Goal: Transaction & Acquisition: Book appointment/travel/reservation

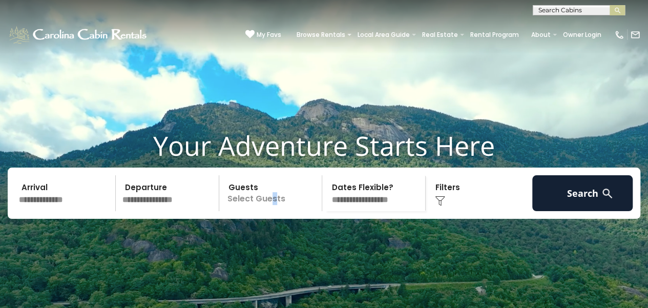
click at [273, 211] on p "Select Guests" at bounding box center [272, 193] width 100 height 36
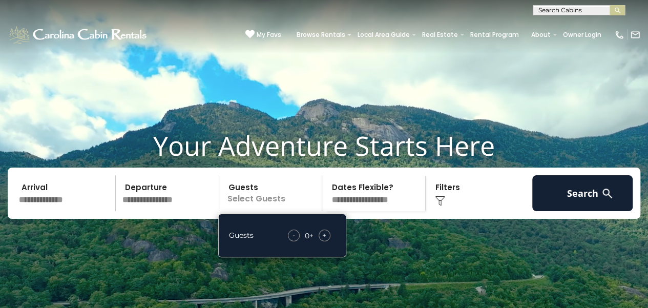
click at [324, 240] on span "+" at bounding box center [324, 235] width 4 height 10
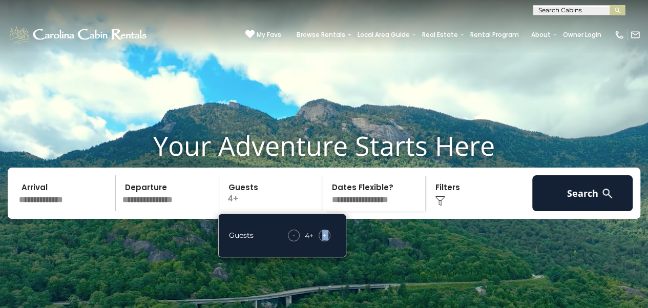
click at [324, 240] on span "+" at bounding box center [324, 235] width 4 height 10
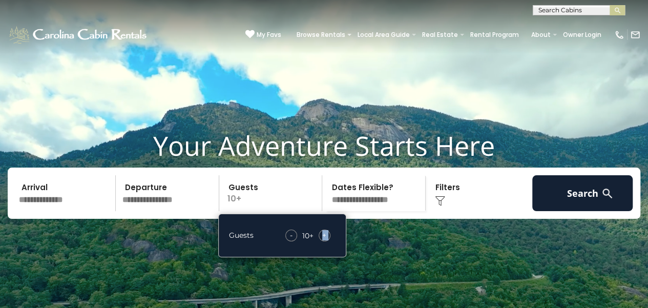
click at [443, 206] on img at bounding box center [440, 201] width 10 height 10
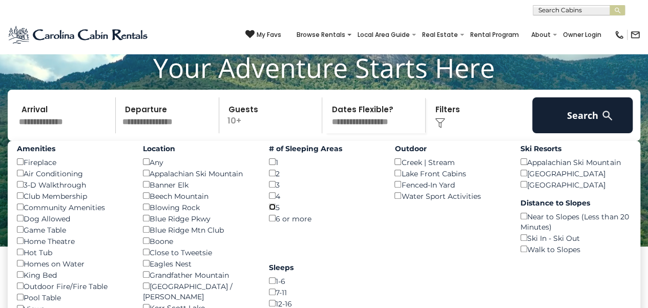
scroll to position [51, 0]
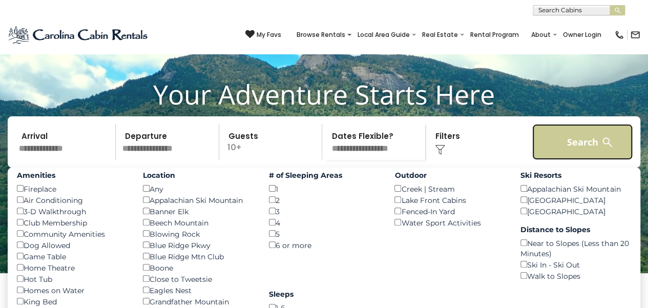
click at [576, 154] on button "Search" at bounding box center [582, 142] width 100 height 36
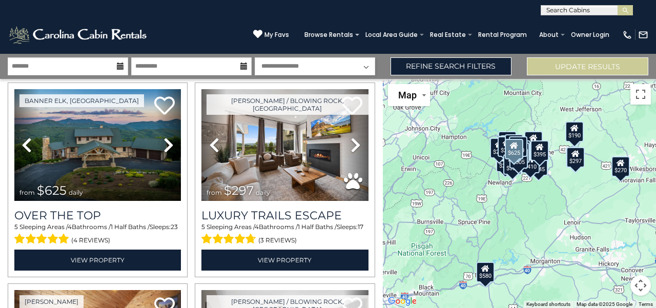
scroll to position [51, 0]
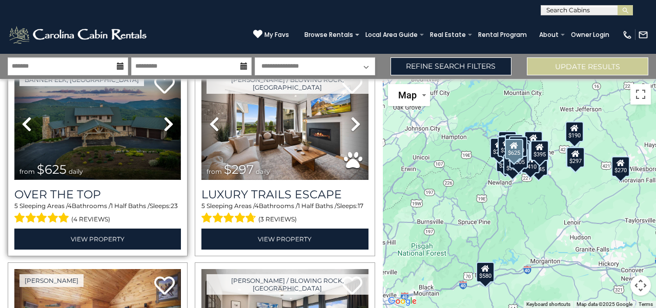
click at [141, 141] on img at bounding box center [97, 124] width 167 height 112
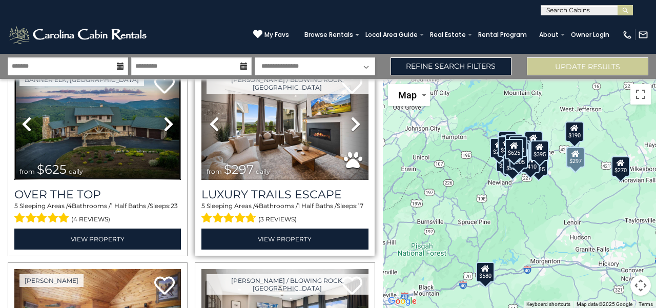
scroll to position [0, 0]
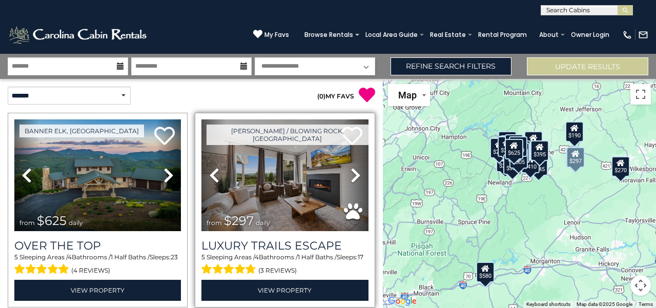
click at [351, 172] on icon at bounding box center [356, 175] width 10 height 16
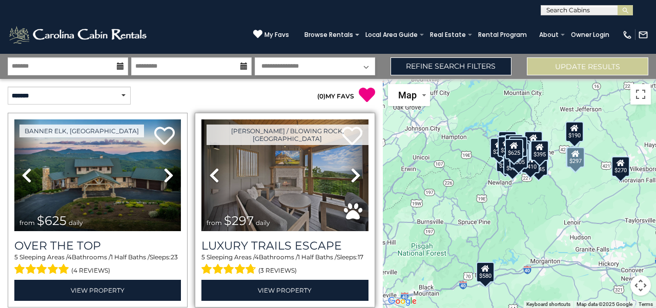
click at [351, 172] on icon at bounding box center [356, 175] width 10 height 16
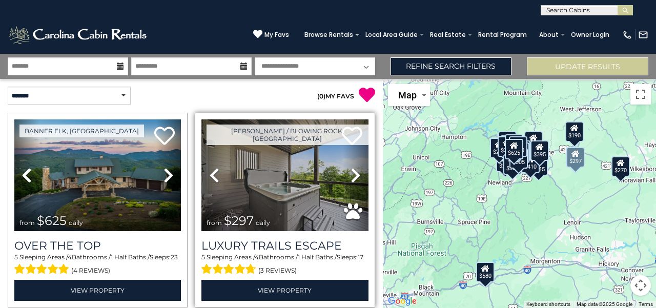
click at [351, 172] on icon at bounding box center [356, 175] width 10 height 16
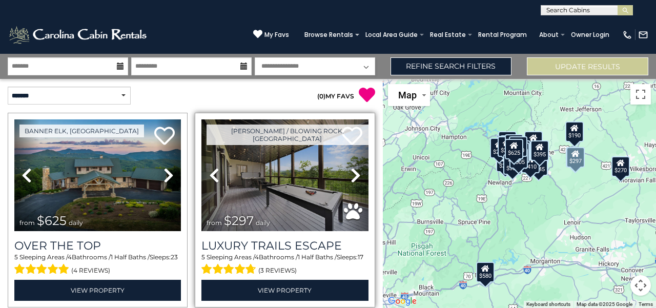
click at [351, 172] on icon at bounding box center [356, 175] width 10 height 16
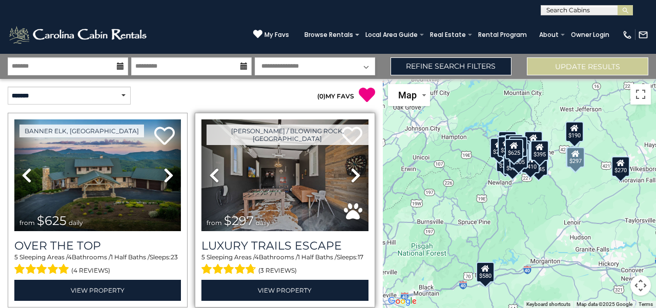
click at [351, 172] on icon at bounding box center [356, 175] width 10 height 16
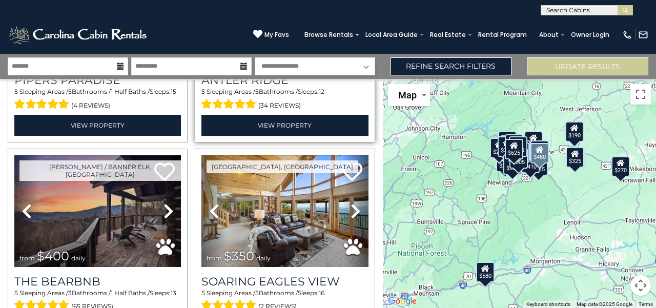
scroll to position [615, 0]
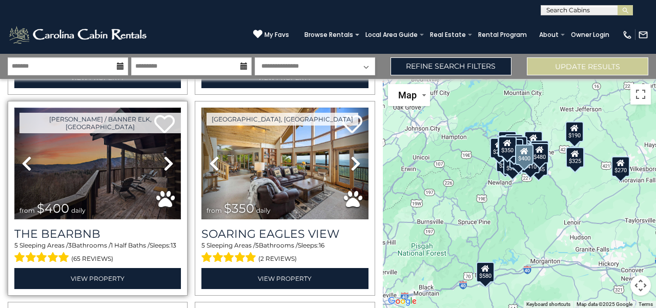
click at [114, 149] on img at bounding box center [97, 164] width 167 height 112
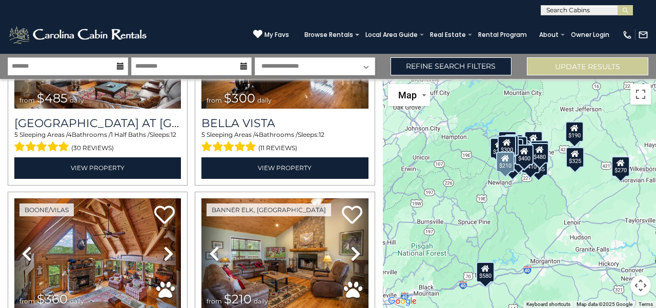
scroll to position [1179, 0]
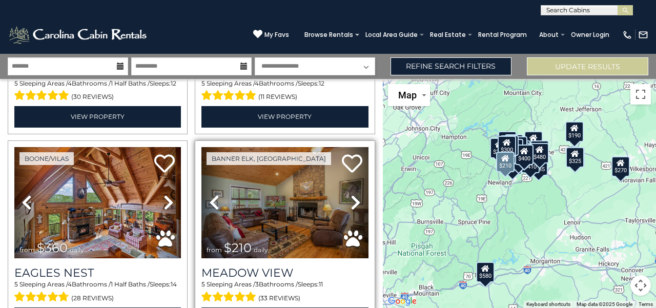
click at [354, 194] on icon at bounding box center [356, 202] width 10 height 16
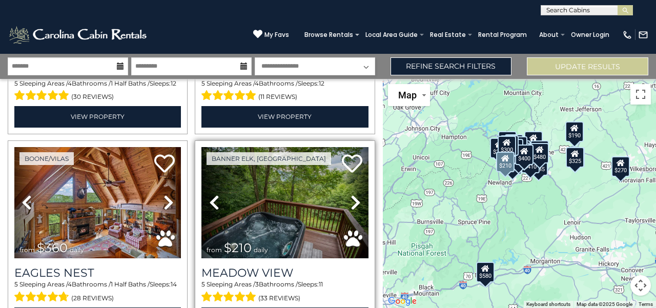
click at [353, 194] on icon at bounding box center [356, 202] width 10 height 16
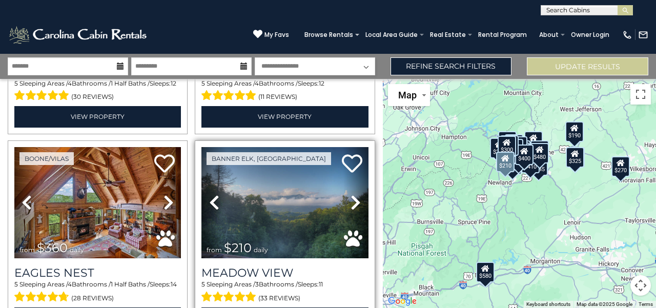
click at [353, 194] on icon at bounding box center [356, 202] width 10 height 16
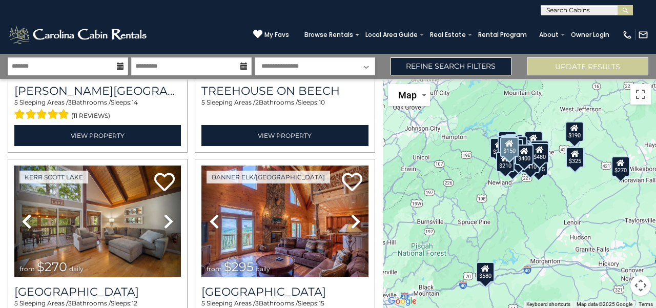
scroll to position [1589, 0]
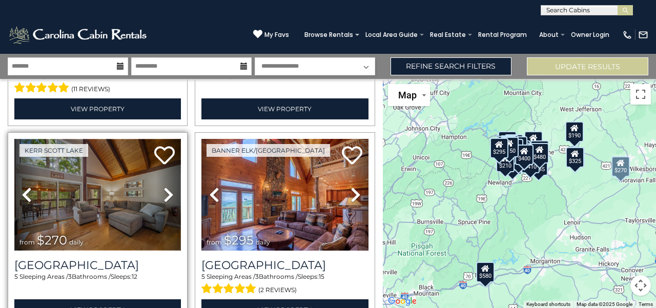
click at [95, 172] on img at bounding box center [97, 195] width 167 height 112
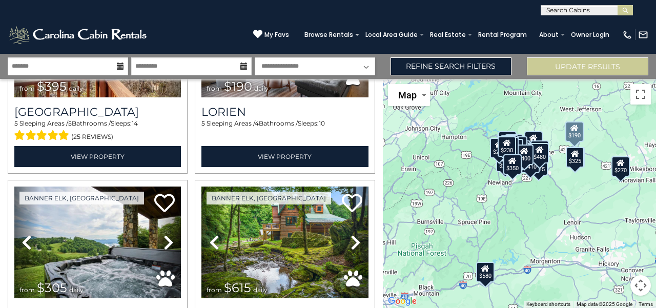
scroll to position [2357, 0]
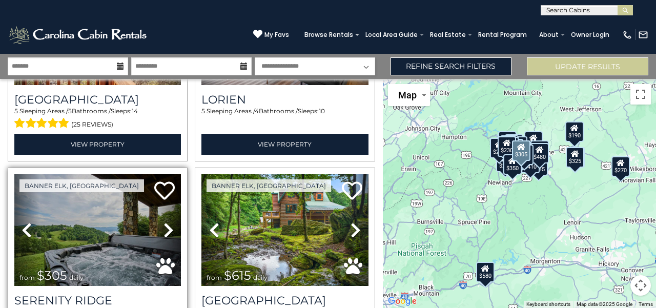
click at [166, 222] on icon at bounding box center [168, 230] width 10 height 16
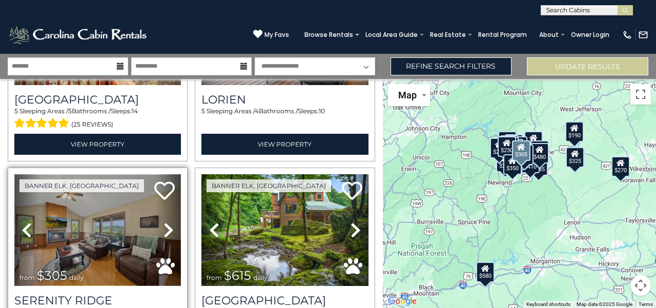
click at [104, 198] on img at bounding box center [97, 230] width 167 height 112
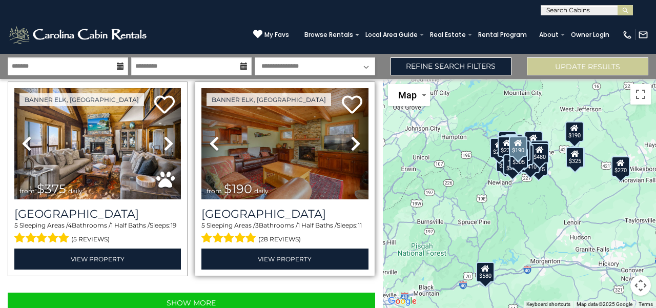
scroll to position [2846, 0]
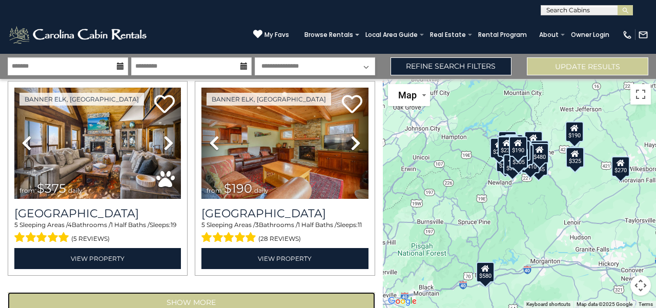
click at [183, 292] on button "Show More" at bounding box center [191, 302] width 367 height 20
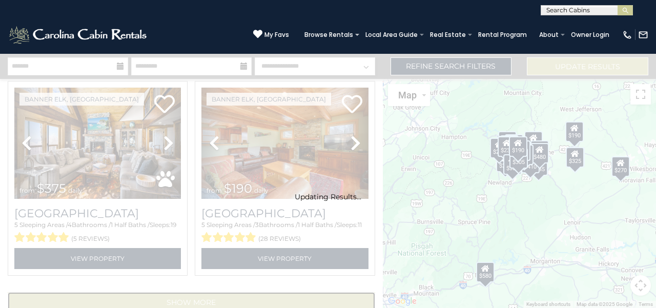
scroll to position [2831, 0]
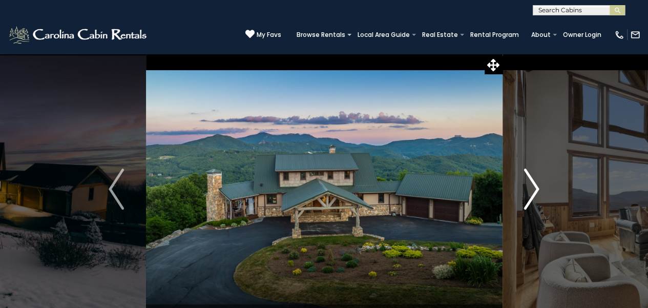
click at [529, 192] on img "Next" at bounding box center [531, 189] width 15 height 41
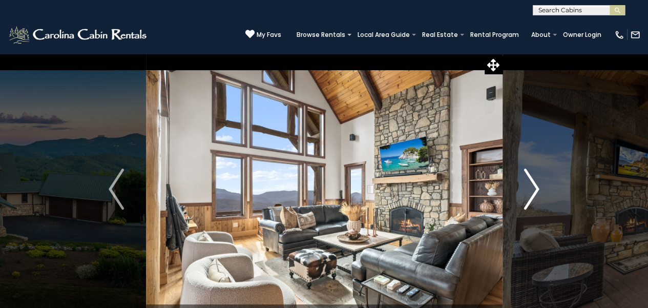
click at [530, 192] on img "Next" at bounding box center [531, 189] width 15 height 41
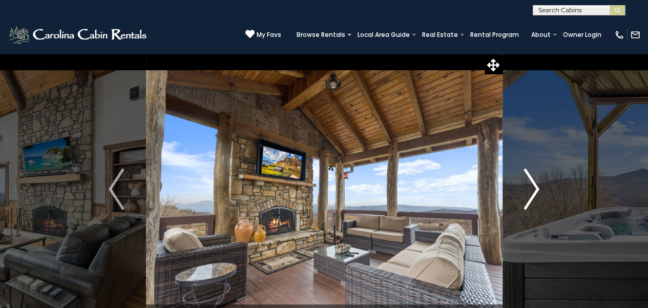
click at [530, 192] on img "Next" at bounding box center [531, 189] width 15 height 41
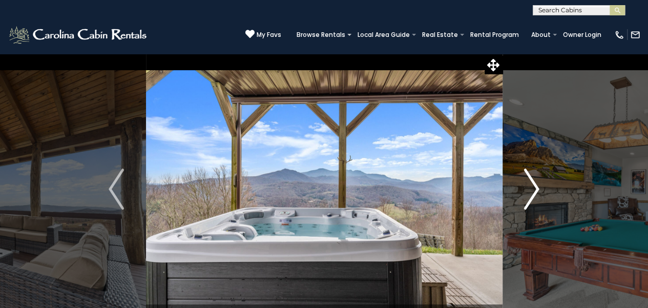
click at [530, 192] on img "Next" at bounding box center [531, 189] width 15 height 41
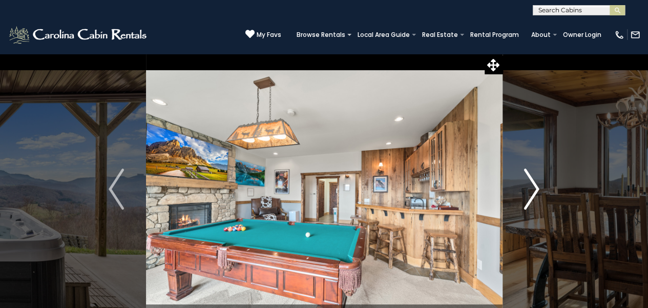
click at [530, 192] on img "Next" at bounding box center [531, 189] width 15 height 41
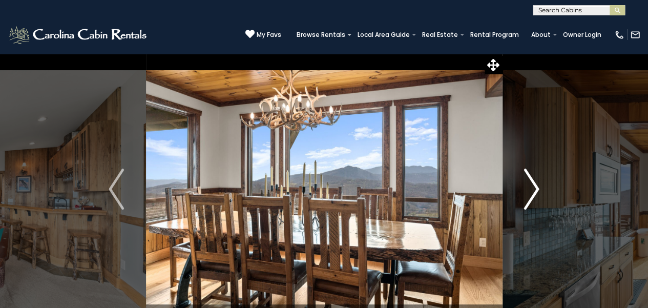
click at [530, 192] on img "Next" at bounding box center [531, 189] width 15 height 41
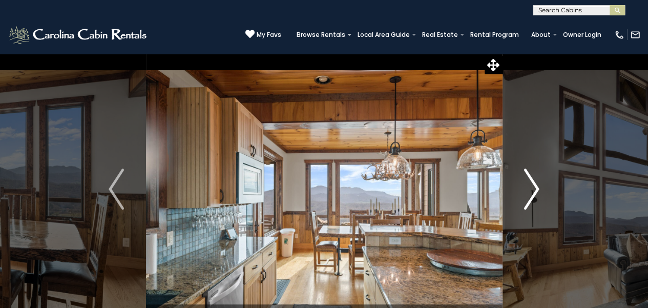
click at [530, 192] on img "Next" at bounding box center [531, 189] width 15 height 41
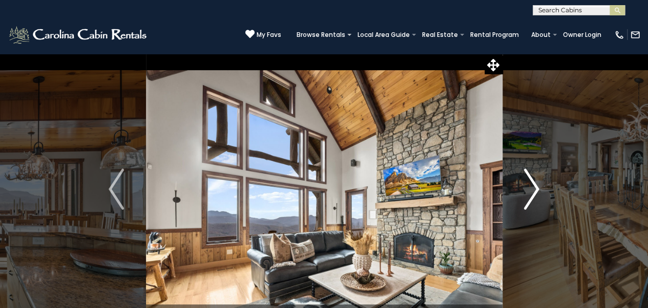
click at [530, 192] on img "Next" at bounding box center [531, 189] width 15 height 41
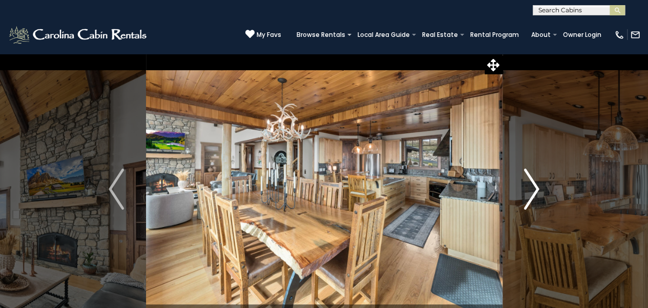
click at [530, 192] on img "Next" at bounding box center [531, 189] width 15 height 41
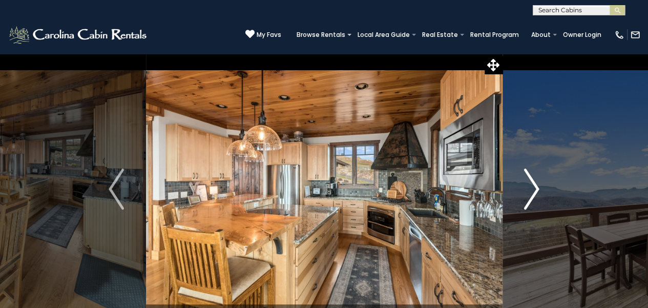
click at [530, 192] on img "Next" at bounding box center [531, 189] width 15 height 41
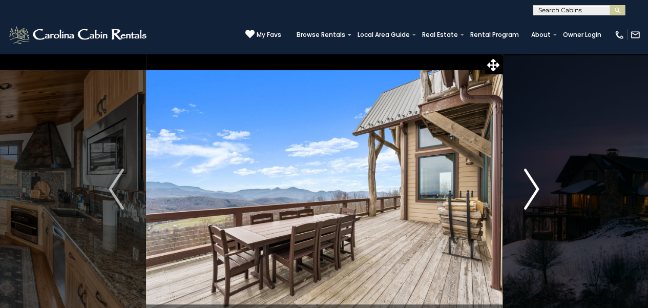
click at [530, 192] on img "Next" at bounding box center [531, 189] width 15 height 41
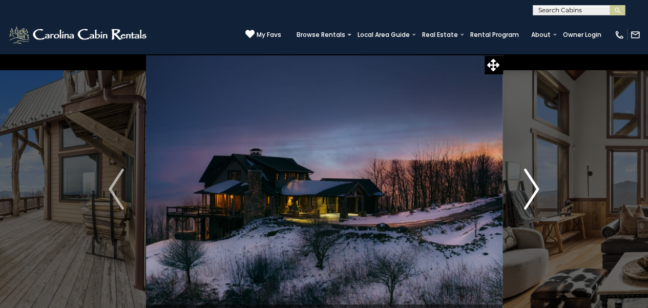
click at [530, 192] on img "Next" at bounding box center [531, 189] width 15 height 41
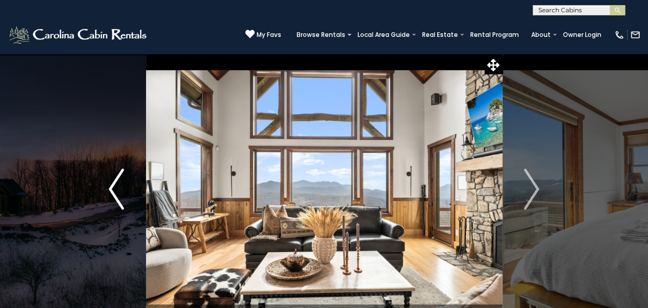
click at [108, 189] on button "Previous" at bounding box center [116, 189] width 59 height 272
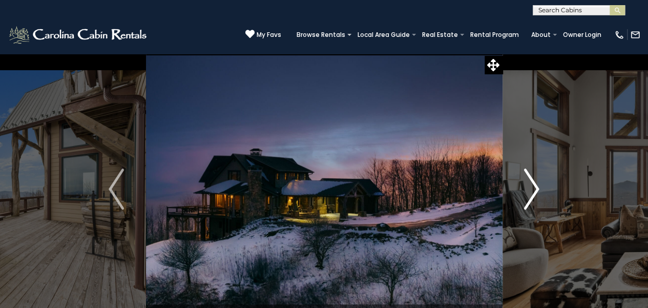
click at [537, 190] on img "Next" at bounding box center [531, 189] width 15 height 41
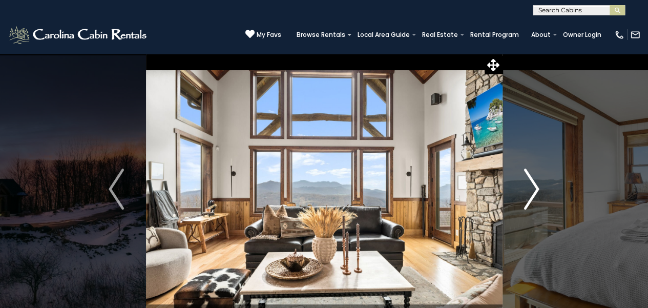
click at [538, 189] on img "Next" at bounding box center [531, 189] width 15 height 41
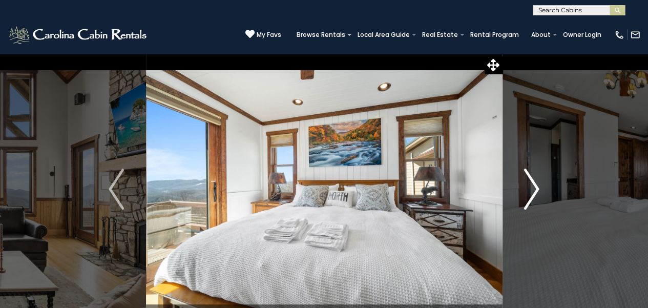
click at [538, 189] on img "Next" at bounding box center [531, 189] width 15 height 41
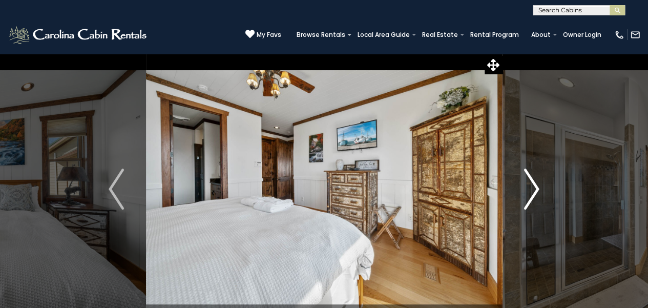
click at [538, 189] on img "Next" at bounding box center [531, 189] width 15 height 41
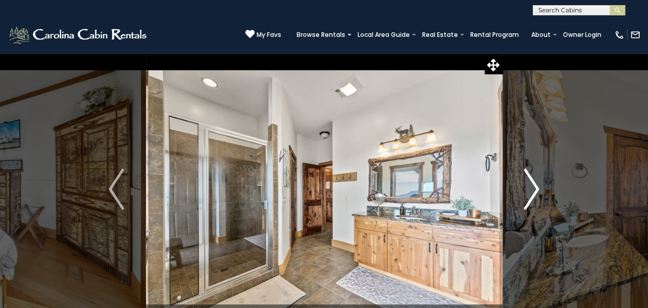
click at [538, 189] on img "Next" at bounding box center [531, 189] width 15 height 41
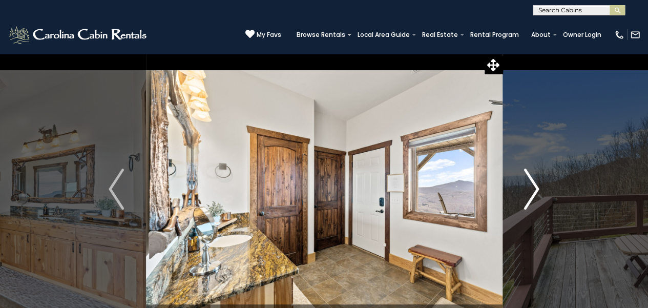
click at [538, 189] on img "Next" at bounding box center [531, 189] width 15 height 41
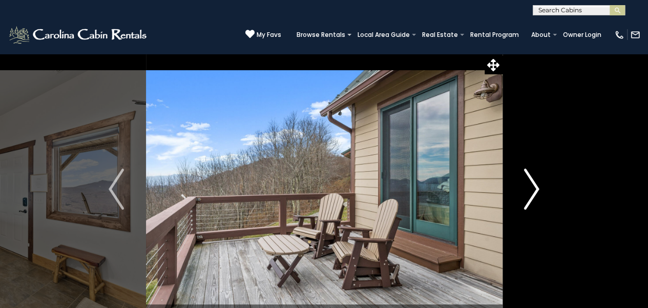
click at [538, 189] on img "Next" at bounding box center [531, 189] width 15 height 41
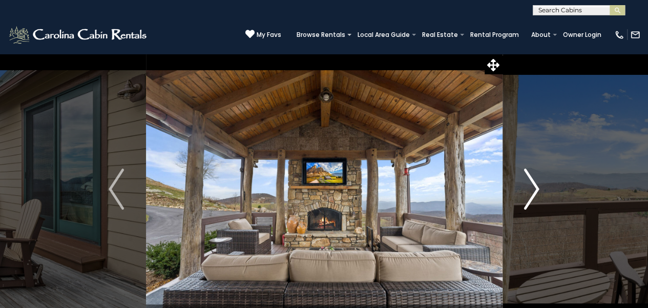
click at [538, 189] on img "Next" at bounding box center [531, 189] width 15 height 41
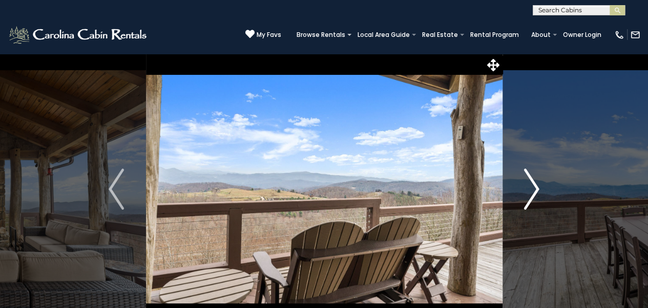
click at [538, 189] on img "Next" at bounding box center [531, 189] width 15 height 41
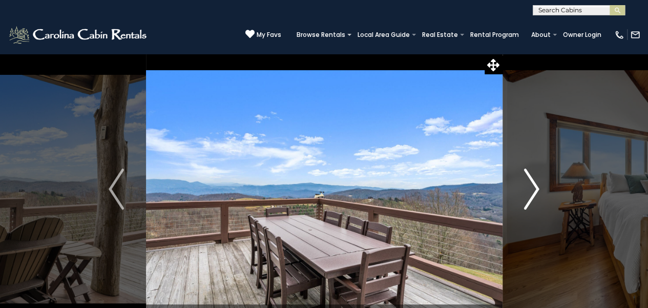
click at [538, 189] on img "Next" at bounding box center [531, 189] width 15 height 41
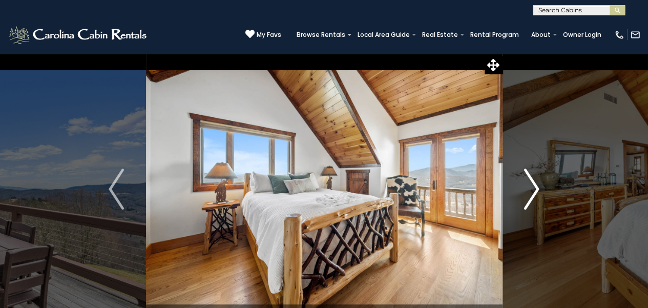
click at [537, 193] on img "Next" at bounding box center [531, 189] width 15 height 41
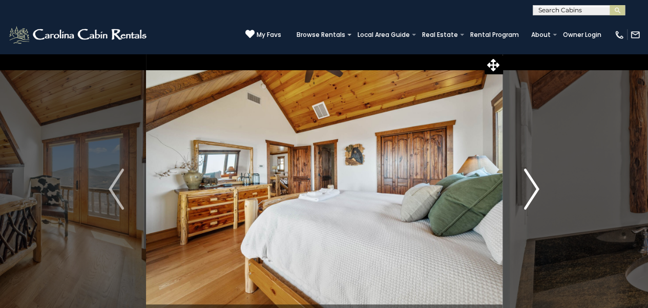
click at [537, 193] on img "Next" at bounding box center [531, 189] width 15 height 41
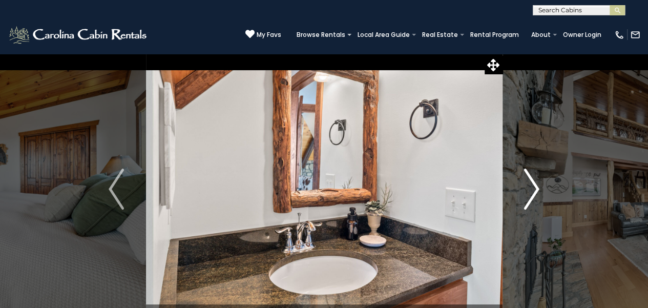
click at [537, 193] on img "Next" at bounding box center [531, 189] width 15 height 41
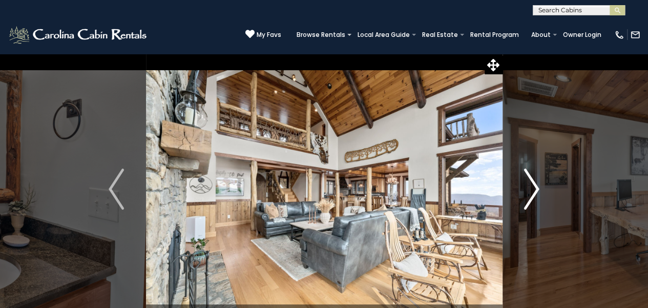
click at [535, 193] on img "Next" at bounding box center [531, 189] width 15 height 41
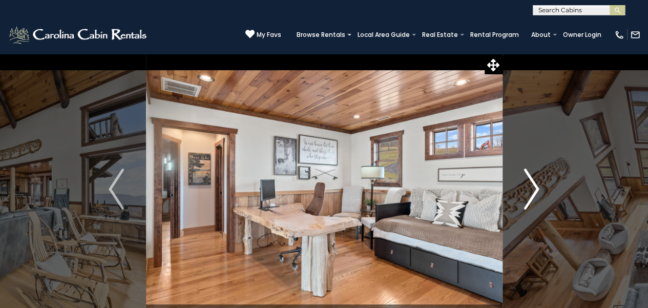
click at [535, 193] on img "Next" at bounding box center [531, 189] width 15 height 41
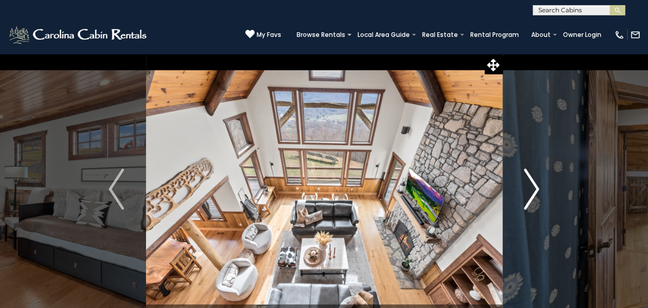
click at [535, 193] on img "Next" at bounding box center [531, 189] width 15 height 41
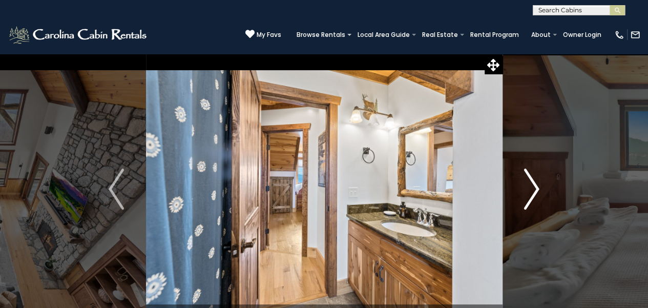
click at [535, 193] on img "Next" at bounding box center [531, 189] width 15 height 41
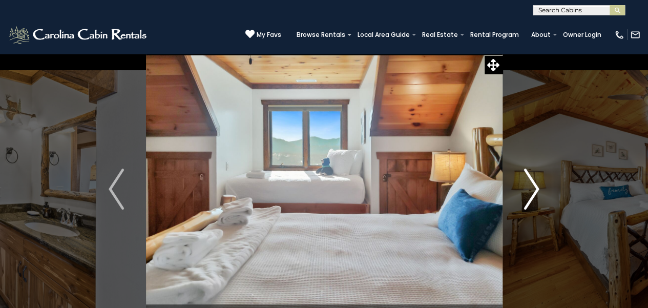
click at [535, 193] on img "Next" at bounding box center [531, 189] width 15 height 41
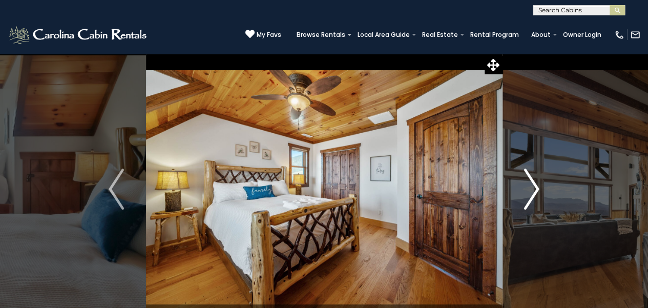
click at [535, 193] on img "Next" at bounding box center [531, 189] width 15 height 41
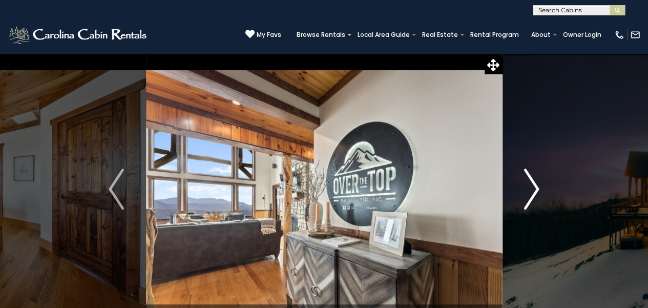
click at [535, 193] on img "Next" at bounding box center [531, 189] width 15 height 41
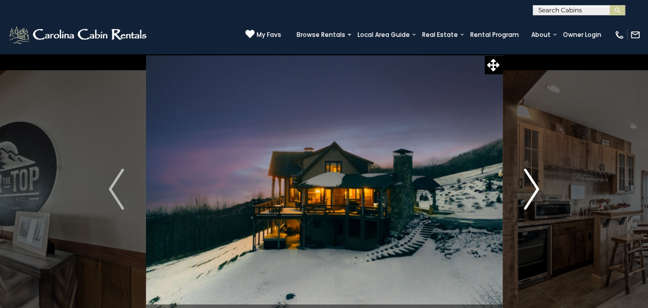
click at [535, 193] on img "Next" at bounding box center [531, 189] width 15 height 41
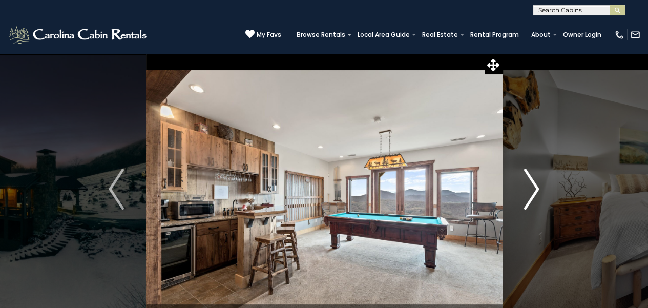
click at [535, 194] on img "Next" at bounding box center [531, 189] width 15 height 41
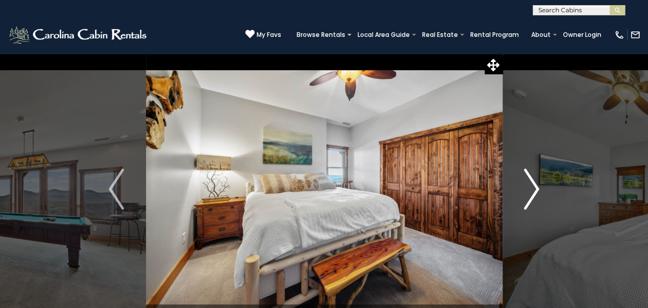
click at [533, 194] on img "Next" at bounding box center [531, 189] width 15 height 41
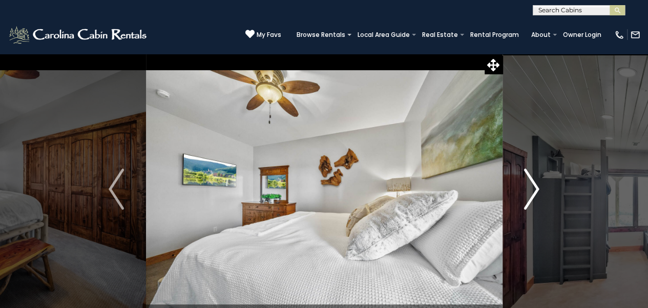
click at [533, 194] on img "Next" at bounding box center [531, 189] width 15 height 41
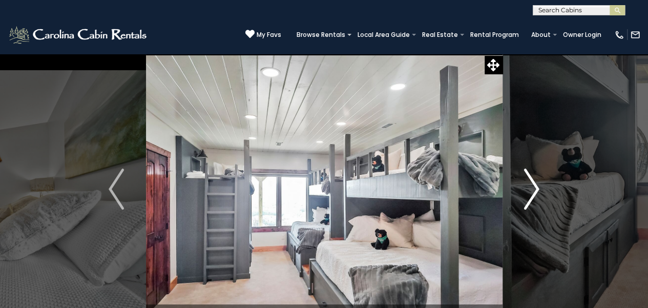
click at [533, 194] on img "Next" at bounding box center [531, 189] width 15 height 41
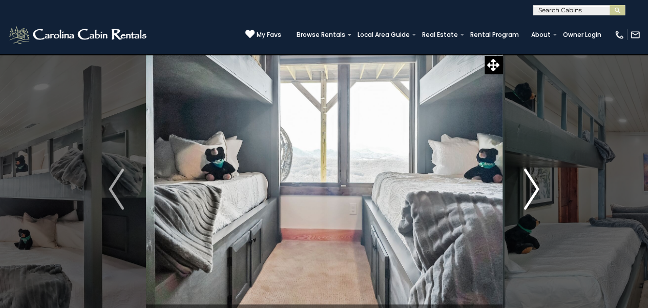
click at [533, 194] on img "Next" at bounding box center [531, 189] width 15 height 41
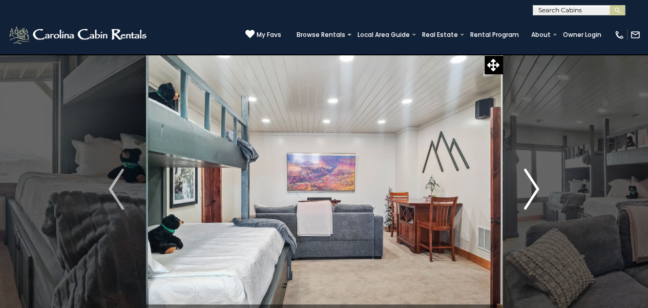
click at [533, 194] on img "Next" at bounding box center [531, 189] width 15 height 41
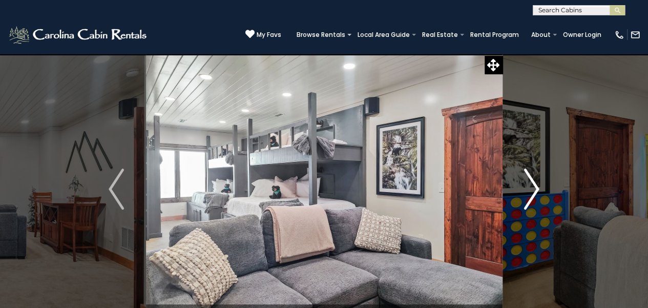
click at [533, 194] on img "Next" at bounding box center [531, 189] width 15 height 41
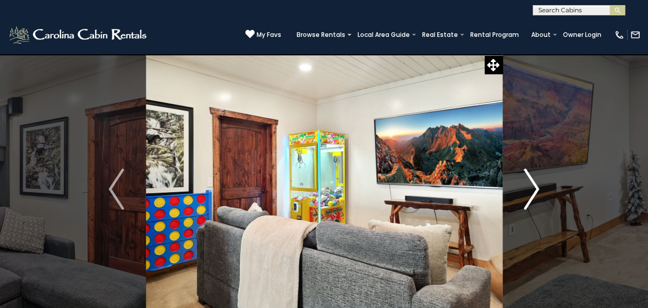
click at [533, 194] on img "Next" at bounding box center [531, 189] width 15 height 41
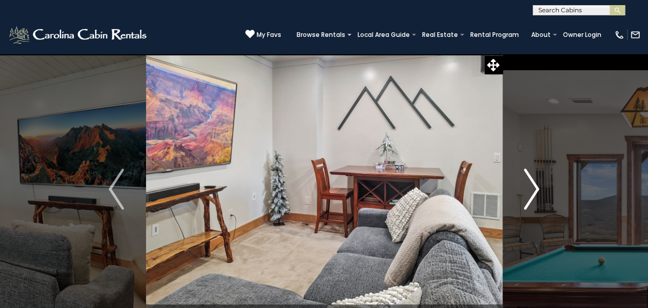
click at [533, 194] on img "Next" at bounding box center [531, 189] width 15 height 41
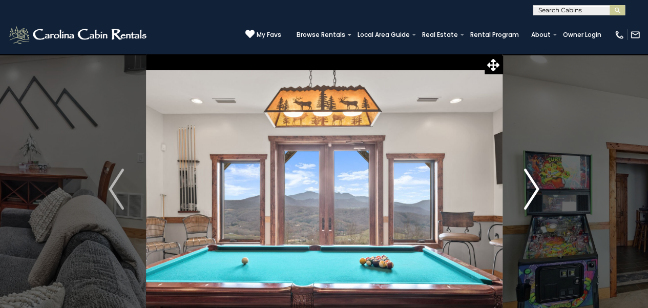
click at [533, 194] on img "Next" at bounding box center [531, 189] width 15 height 41
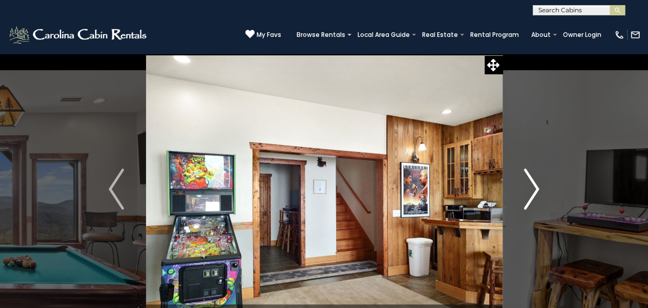
click at [533, 194] on img "Next" at bounding box center [531, 189] width 15 height 41
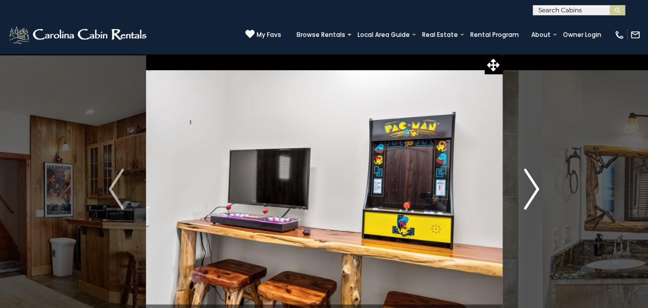
click at [533, 194] on img "Next" at bounding box center [531, 189] width 15 height 41
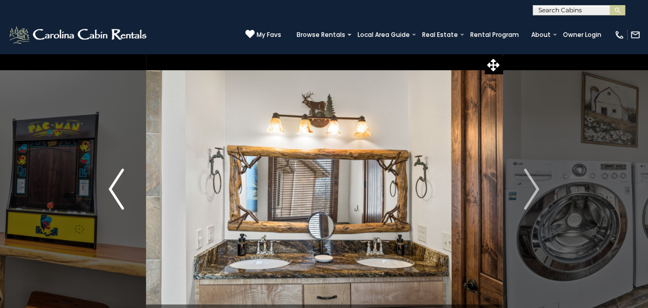
click at [127, 197] on button "Previous" at bounding box center [116, 189] width 59 height 272
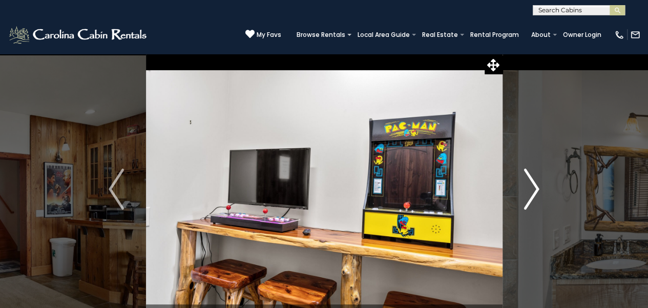
click at [532, 192] on img "Next" at bounding box center [531, 189] width 15 height 41
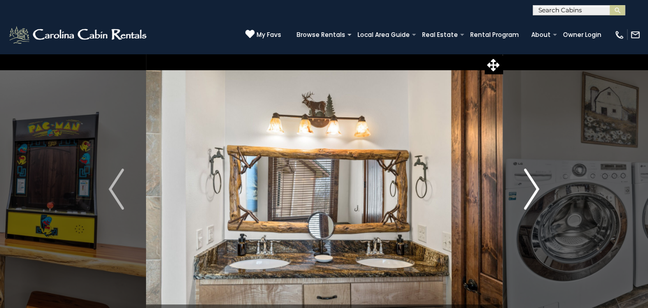
click at [532, 192] on img "Next" at bounding box center [531, 189] width 15 height 41
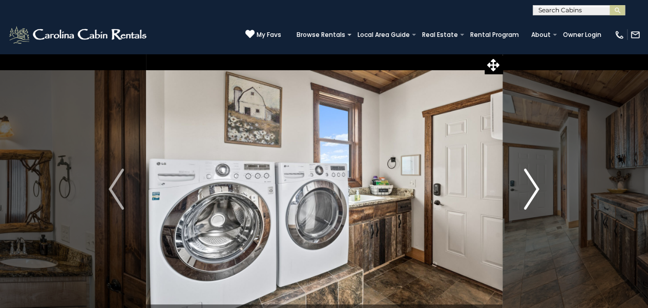
click at [532, 192] on img "Next" at bounding box center [531, 189] width 15 height 41
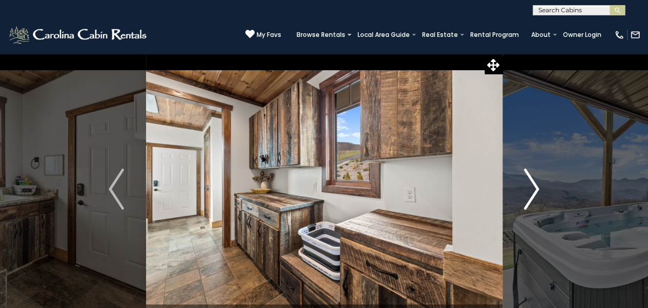
click at [532, 192] on img "Next" at bounding box center [531, 189] width 15 height 41
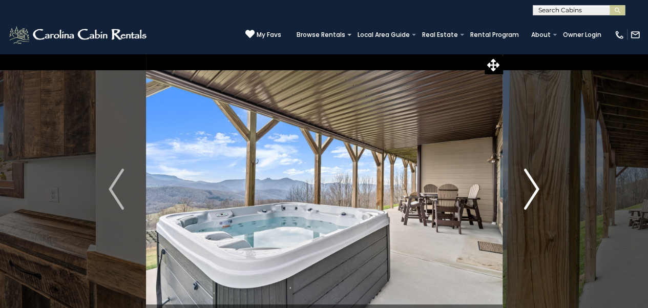
click at [532, 192] on img "Next" at bounding box center [531, 189] width 15 height 41
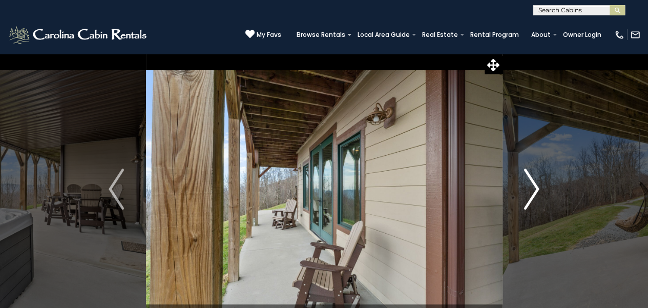
click at [532, 192] on img "Next" at bounding box center [531, 189] width 15 height 41
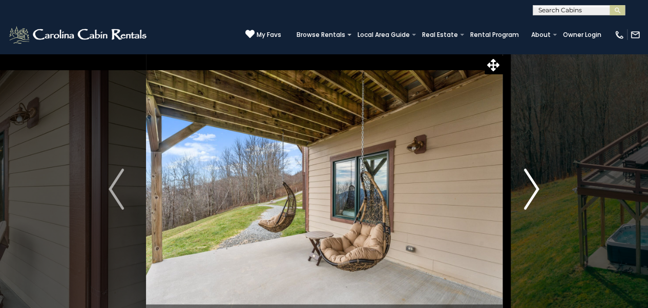
click at [532, 192] on img "Next" at bounding box center [531, 189] width 15 height 41
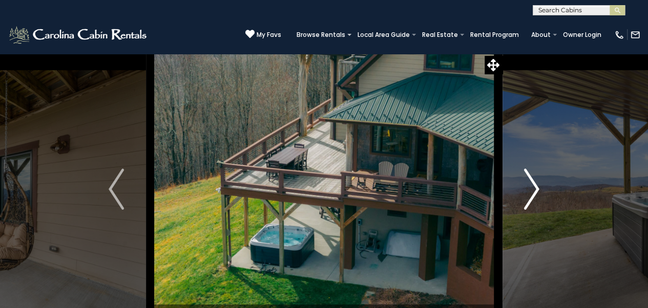
click at [532, 192] on img "Next" at bounding box center [531, 189] width 15 height 41
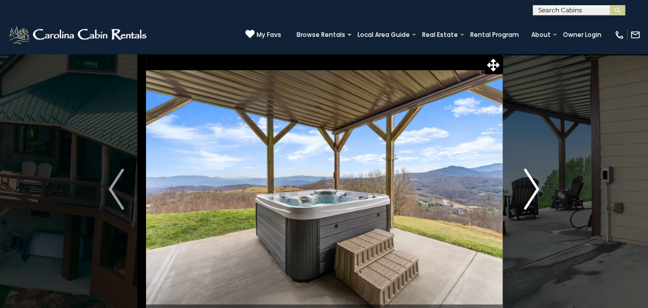
click at [532, 192] on img "Next" at bounding box center [531, 189] width 15 height 41
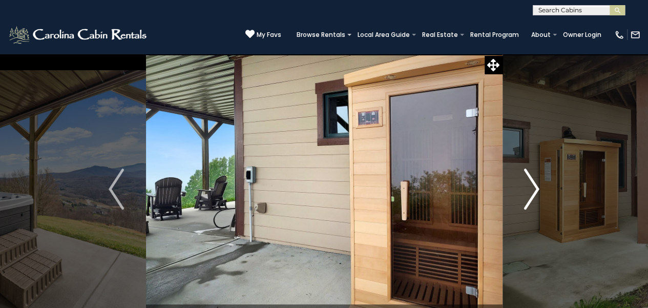
click at [532, 192] on img "Next" at bounding box center [531, 189] width 15 height 41
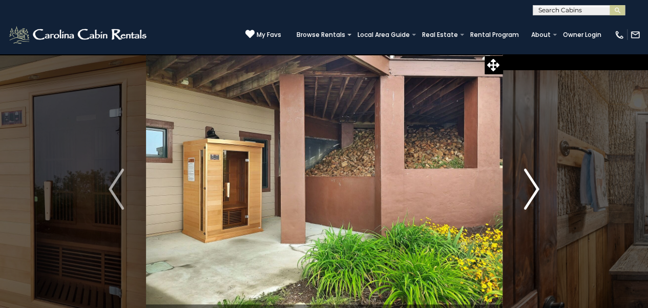
click at [532, 192] on img "Next" at bounding box center [531, 189] width 15 height 41
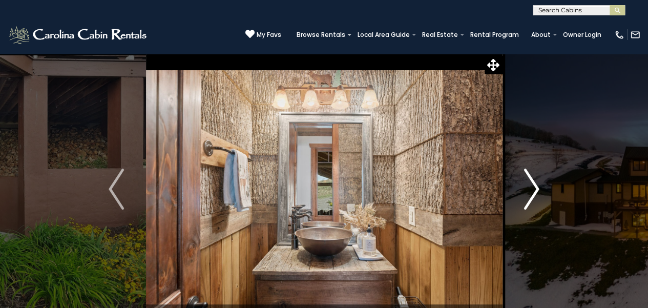
click at [532, 192] on img "Next" at bounding box center [531, 189] width 15 height 41
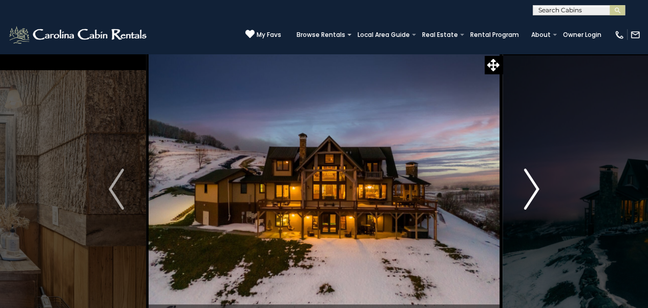
click at [532, 192] on img "Next" at bounding box center [531, 189] width 15 height 41
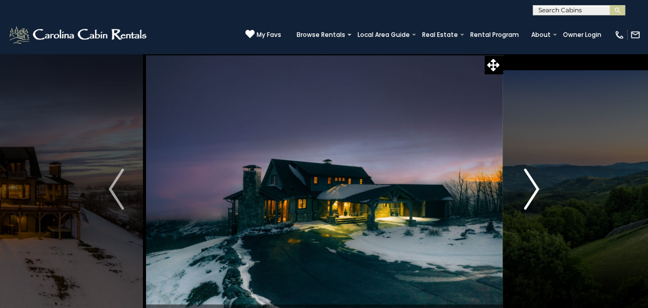
click at [532, 192] on img "Next" at bounding box center [531, 189] width 15 height 41
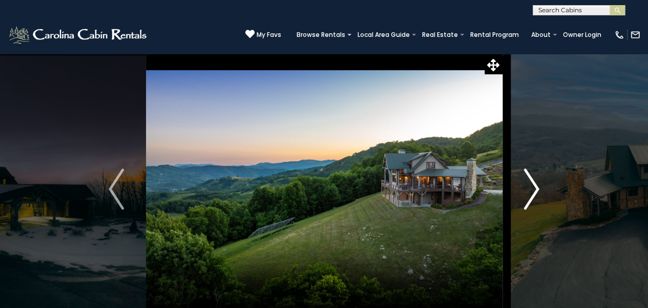
click at [532, 192] on img "Next" at bounding box center [531, 189] width 15 height 41
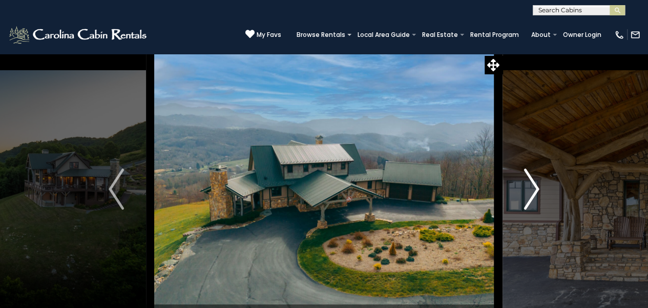
click at [532, 192] on img "Next" at bounding box center [531, 189] width 15 height 41
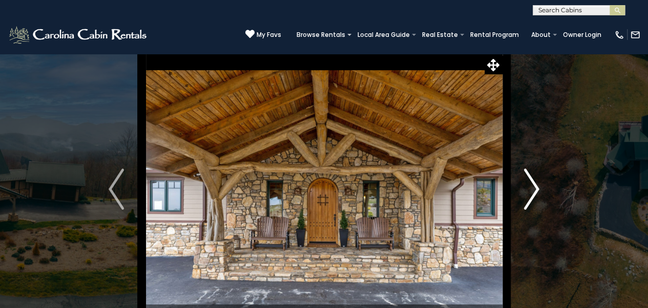
click at [532, 192] on img "Next" at bounding box center [531, 189] width 15 height 41
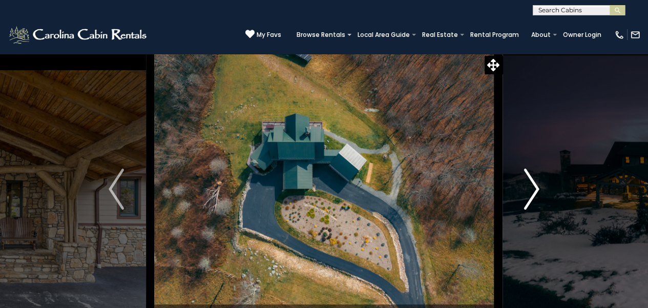
click at [532, 192] on img "Next" at bounding box center [531, 189] width 15 height 41
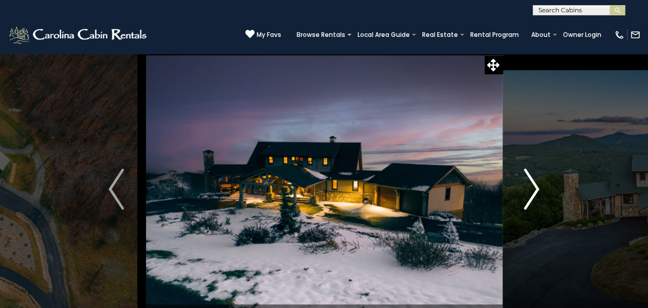
click at [532, 192] on img "Next" at bounding box center [531, 189] width 15 height 41
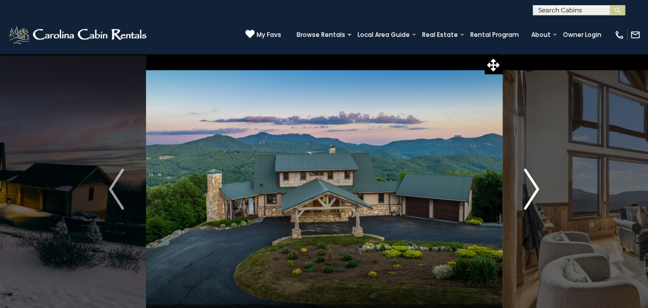
click at [532, 192] on img "Next" at bounding box center [531, 189] width 15 height 41
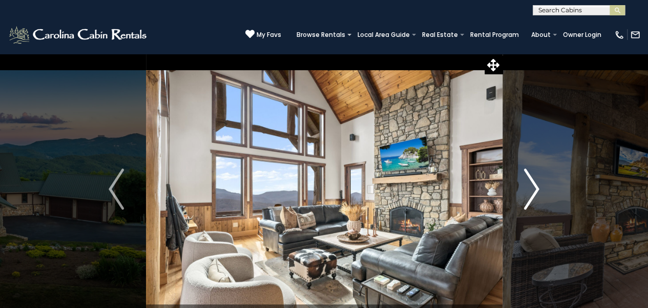
click at [532, 192] on img "Next" at bounding box center [531, 189] width 15 height 41
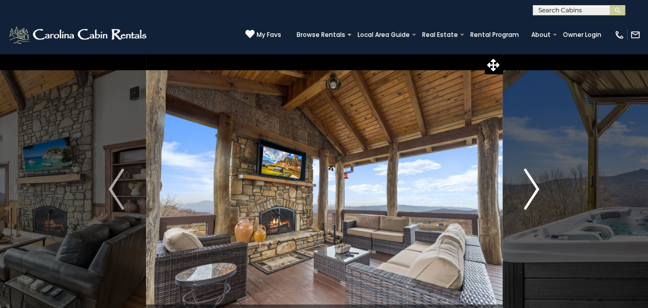
click at [532, 192] on img "Next" at bounding box center [531, 189] width 15 height 41
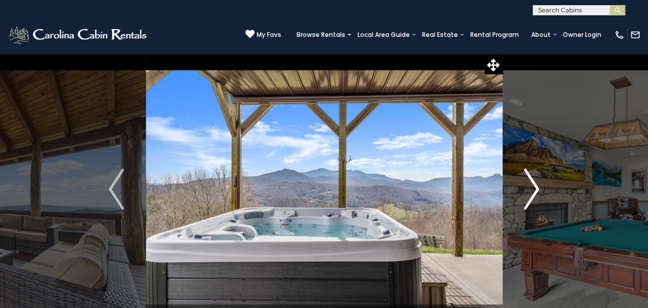
click at [532, 192] on img "Next" at bounding box center [531, 189] width 15 height 41
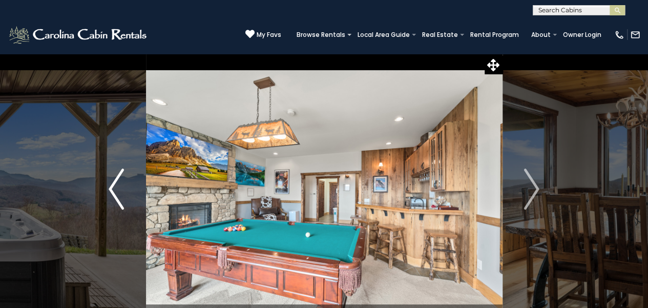
click at [120, 181] on img "Previous" at bounding box center [116, 189] width 15 height 41
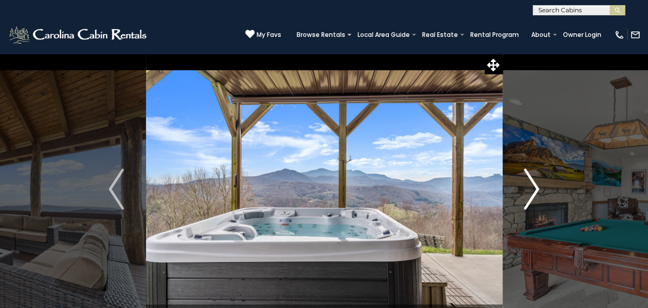
click at [526, 184] on img "Next" at bounding box center [531, 189] width 15 height 41
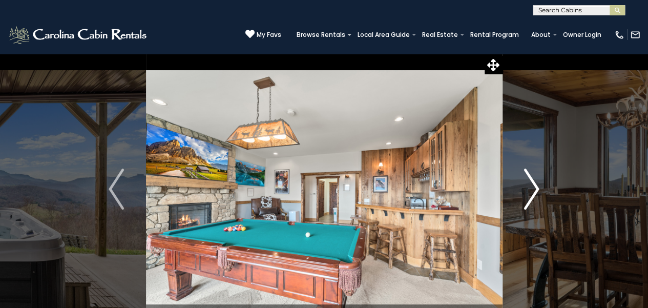
click at [526, 184] on img "Next" at bounding box center [531, 189] width 15 height 41
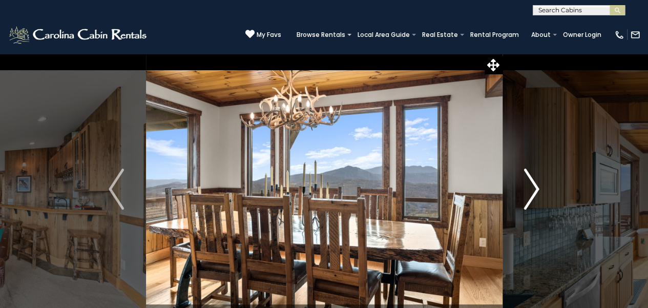
click at [526, 184] on img "Next" at bounding box center [531, 189] width 15 height 41
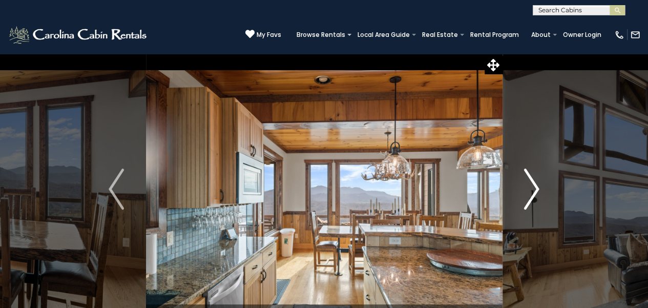
click at [526, 184] on img "Next" at bounding box center [531, 189] width 15 height 41
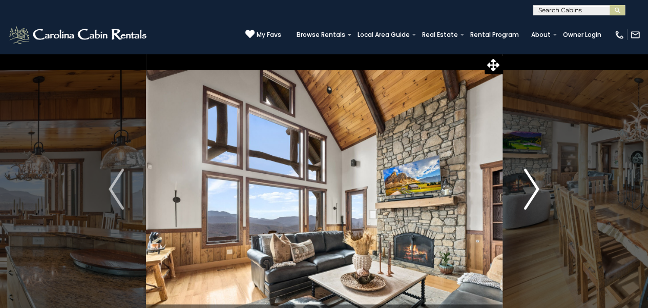
click at [526, 184] on img "Next" at bounding box center [531, 189] width 15 height 41
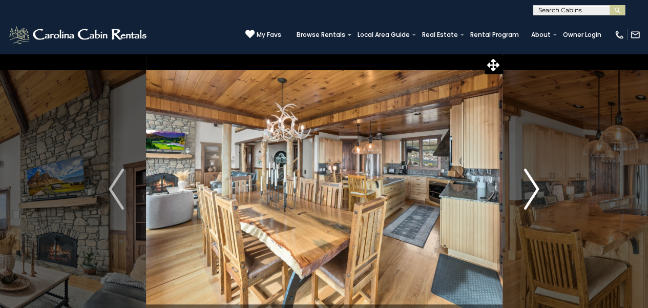
click at [526, 184] on img "Next" at bounding box center [531, 189] width 15 height 41
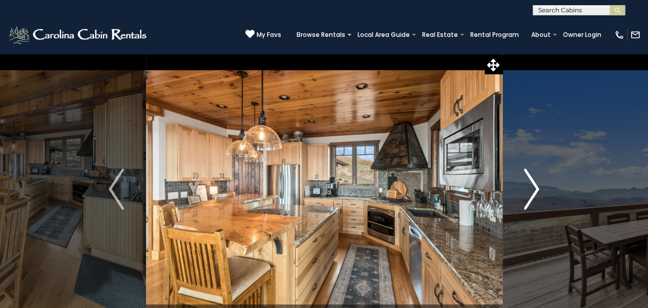
click at [526, 184] on img "Next" at bounding box center [531, 189] width 15 height 41
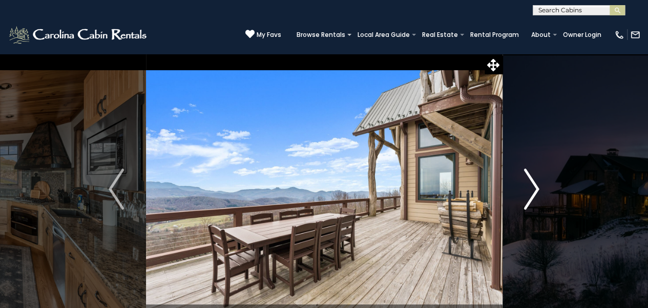
click at [526, 184] on img "Next" at bounding box center [531, 189] width 15 height 41
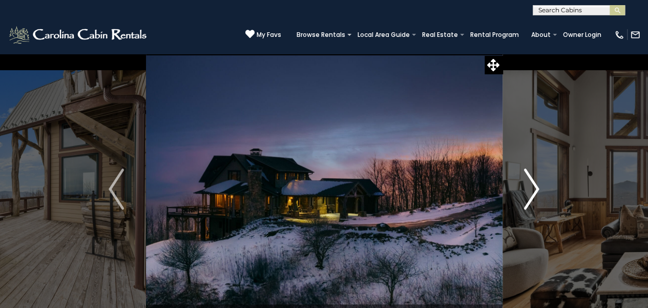
click at [526, 184] on img "Next" at bounding box center [531, 189] width 15 height 41
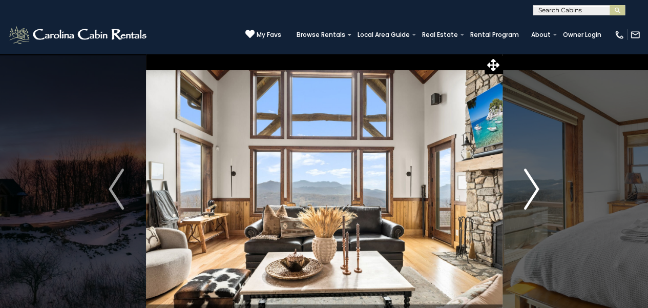
click at [526, 184] on img "Next" at bounding box center [531, 189] width 15 height 41
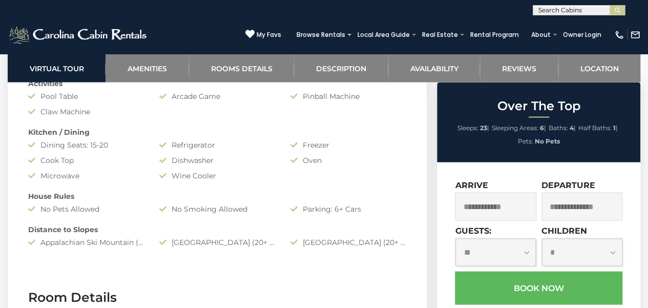
scroll to position [974, 0]
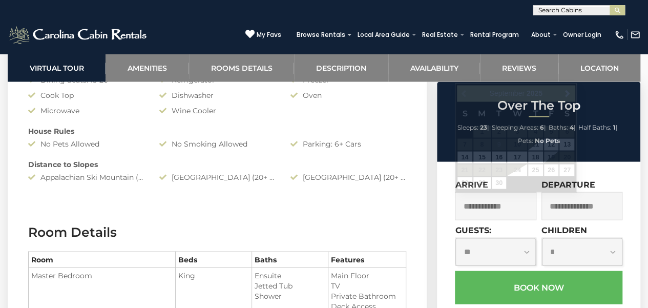
click at [485, 197] on input "text" at bounding box center [495, 206] width 81 height 28
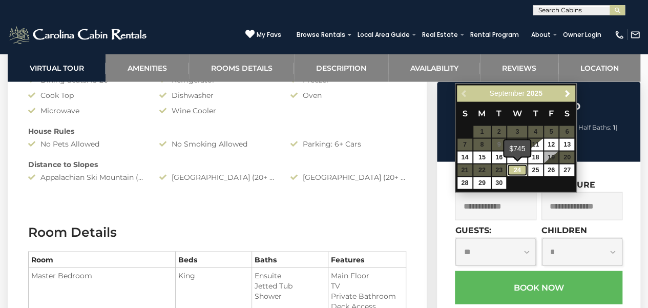
click at [513, 172] on link "24" at bounding box center [516, 171] width 19 height 12
type input "**********"
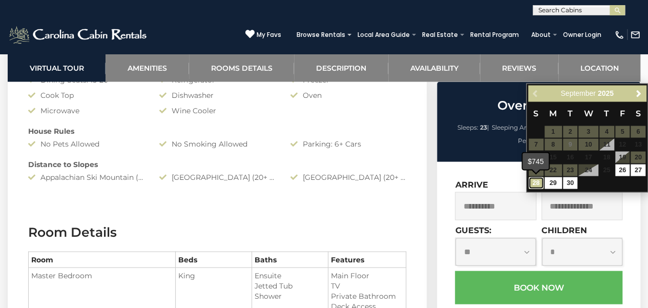
click at [532, 184] on link "28" at bounding box center [536, 183] width 15 height 12
type input "**********"
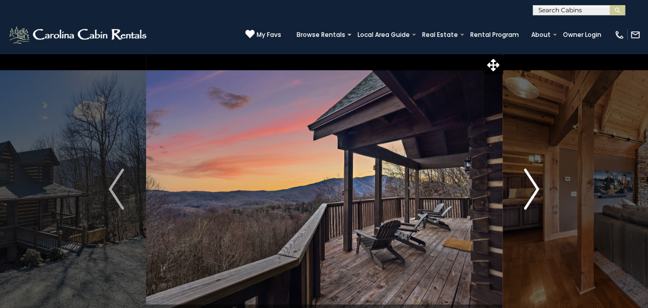
click at [527, 193] on img "Next" at bounding box center [531, 189] width 15 height 41
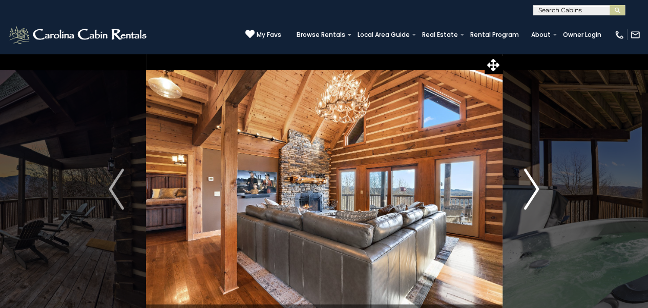
click at [527, 193] on img "Next" at bounding box center [531, 189] width 15 height 41
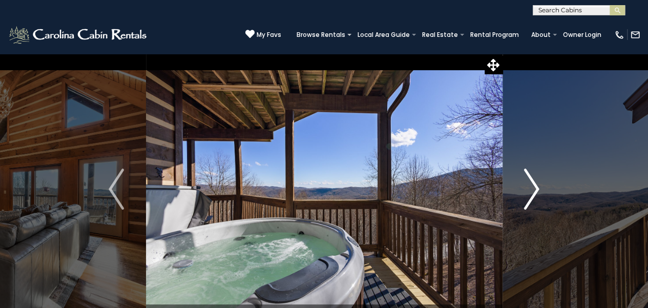
click at [527, 193] on img "Next" at bounding box center [531, 189] width 15 height 41
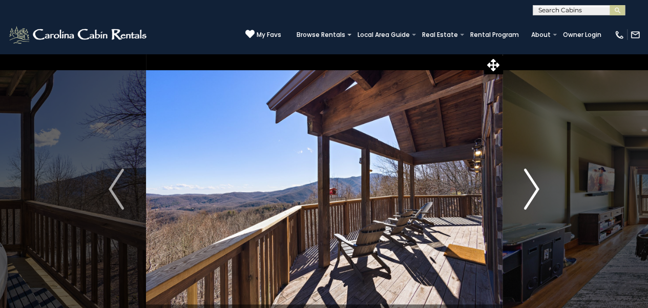
click at [527, 193] on img "Next" at bounding box center [531, 189] width 15 height 41
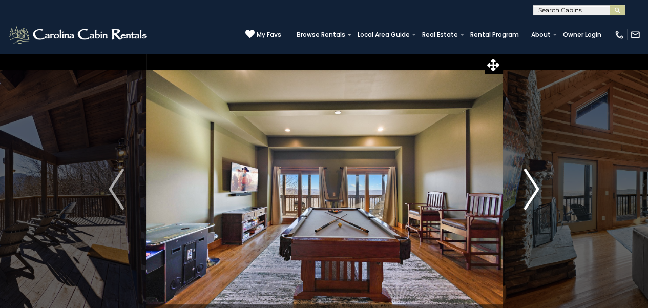
click at [527, 193] on img "Next" at bounding box center [531, 189] width 15 height 41
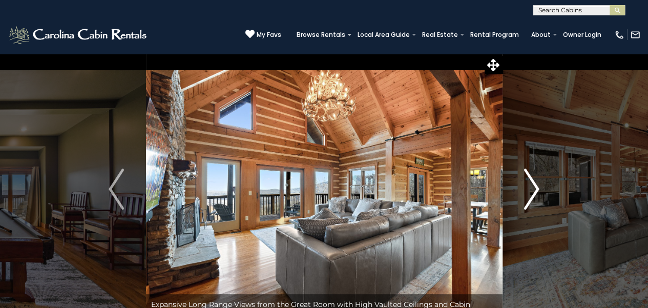
click at [527, 193] on img "Next" at bounding box center [531, 189] width 15 height 41
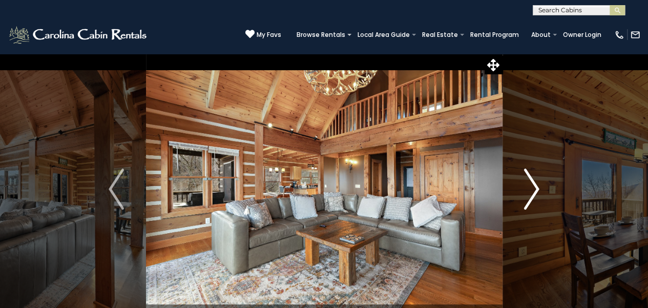
click at [527, 193] on img "Next" at bounding box center [531, 189] width 15 height 41
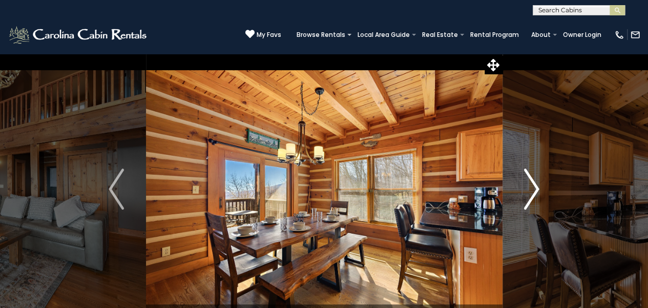
click at [527, 193] on img "Next" at bounding box center [531, 189] width 15 height 41
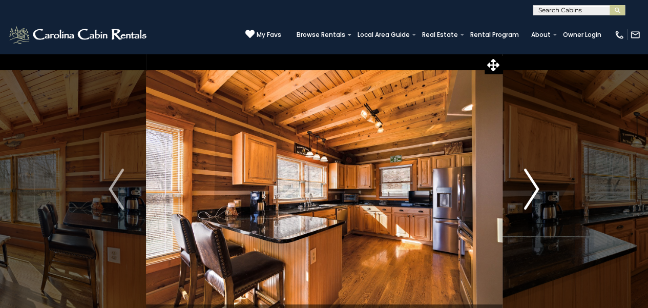
click at [527, 193] on img "Next" at bounding box center [531, 189] width 15 height 41
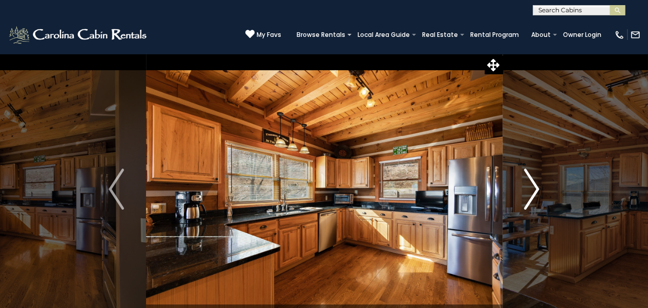
click at [527, 193] on img "Next" at bounding box center [531, 189] width 15 height 41
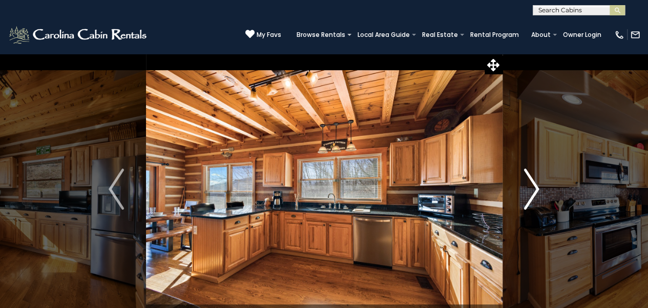
click at [527, 193] on img "Next" at bounding box center [531, 189] width 15 height 41
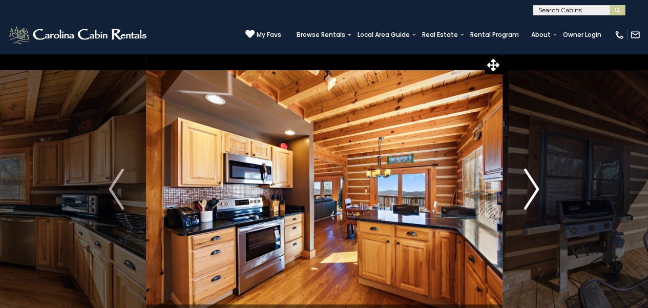
click at [527, 193] on img "Next" at bounding box center [531, 189] width 15 height 41
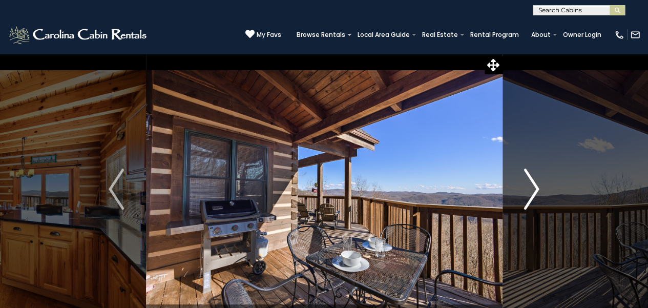
click at [527, 193] on img "Next" at bounding box center [531, 189] width 15 height 41
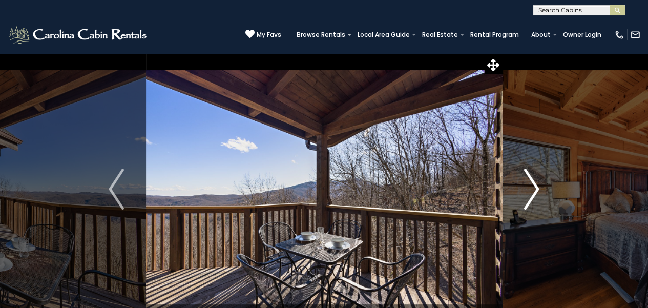
click at [527, 193] on img "Next" at bounding box center [531, 189] width 15 height 41
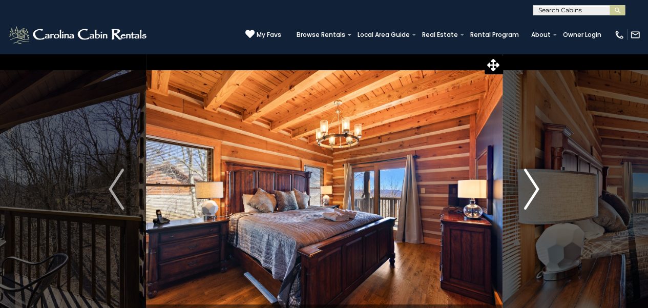
click at [527, 193] on img "Next" at bounding box center [531, 189] width 15 height 41
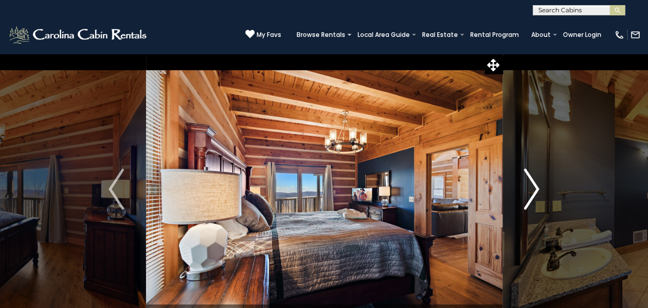
click at [527, 193] on img "Next" at bounding box center [531, 189] width 15 height 41
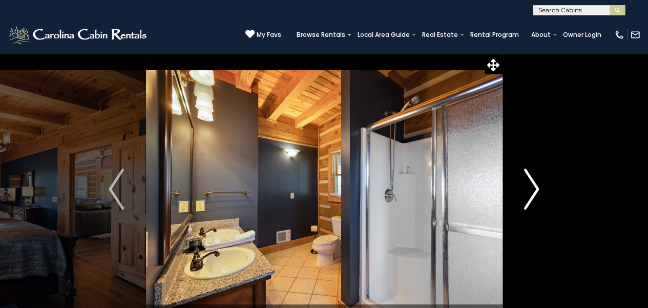
click at [527, 193] on img "Next" at bounding box center [531, 189] width 15 height 41
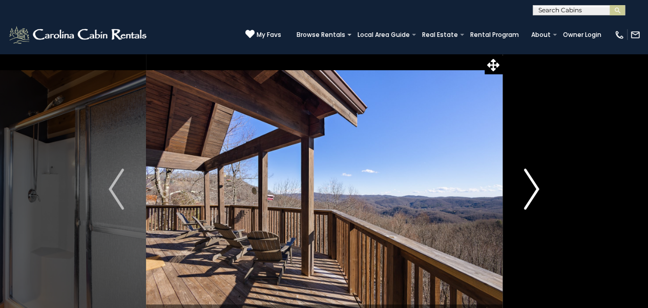
click at [527, 193] on img "Next" at bounding box center [531, 189] width 15 height 41
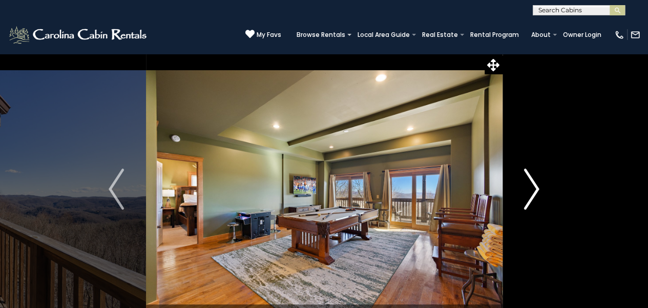
click at [527, 193] on img "Next" at bounding box center [531, 189] width 15 height 41
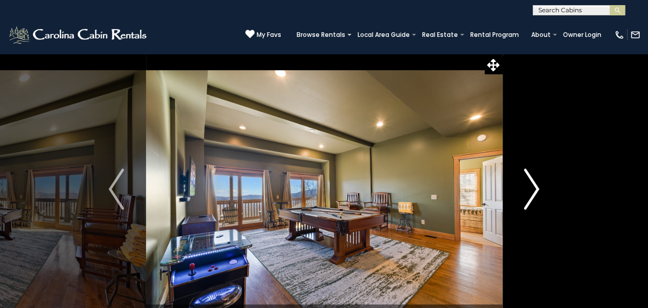
click at [527, 193] on img "Next" at bounding box center [531, 189] width 15 height 41
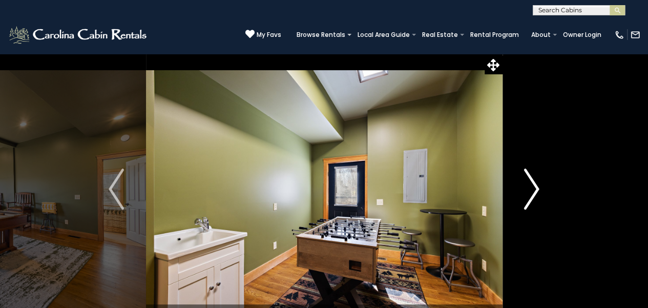
click at [527, 193] on img "Next" at bounding box center [531, 189] width 15 height 41
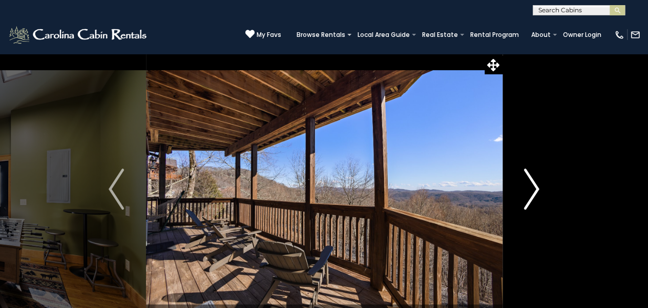
click at [527, 193] on img "Next" at bounding box center [531, 189] width 15 height 41
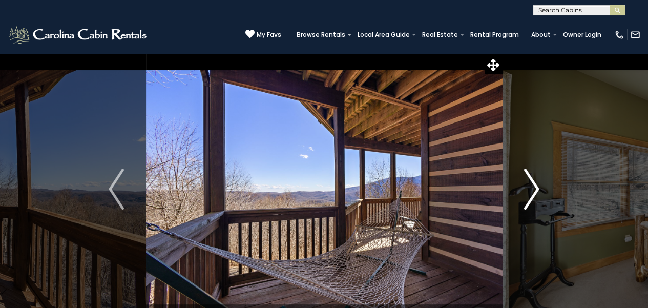
click at [527, 193] on img "Next" at bounding box center [531, 189] width 15 height 41
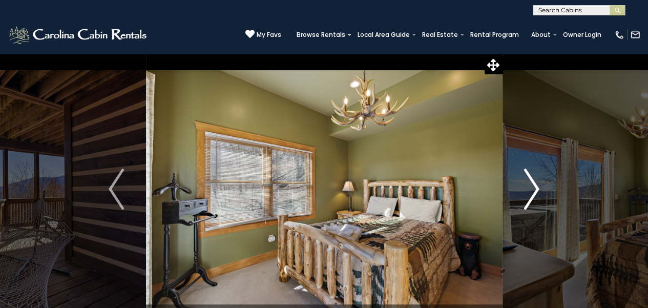
click at [527, 193] on img "Next" at bounding box center [531, 189] width 15 height 41
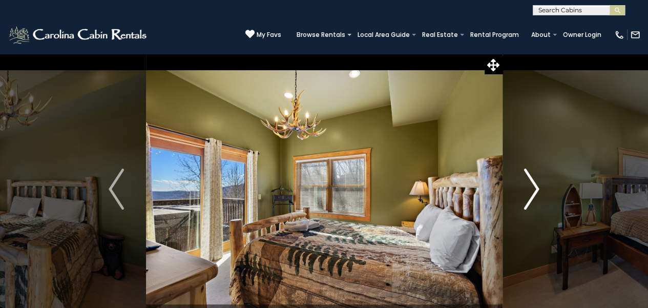
click at [527, 193] on img "Next" at bounding box center [531, 189] width 15 height 41
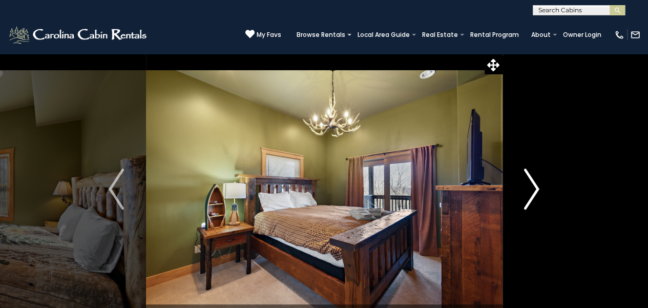
click at [527, 193] on img "Next" at bounding box center [531, 189] width 15 height 41
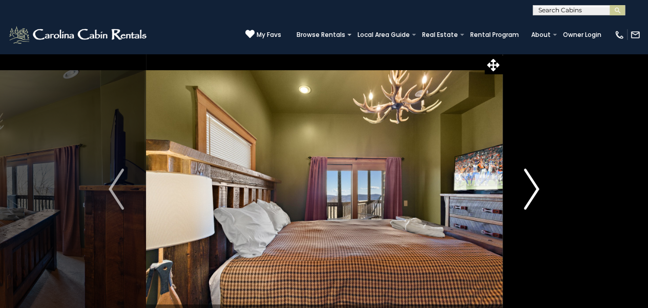
click at [527, 193] on img "Next" at bounding box center [531, 189] width 15 height 41
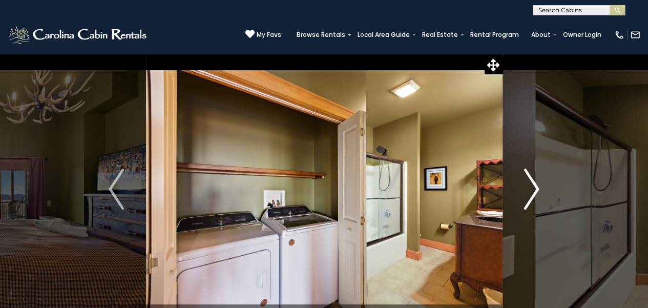
click at [527, 193] on img "Next" at bounding box center [531, 189] width 15 height 41
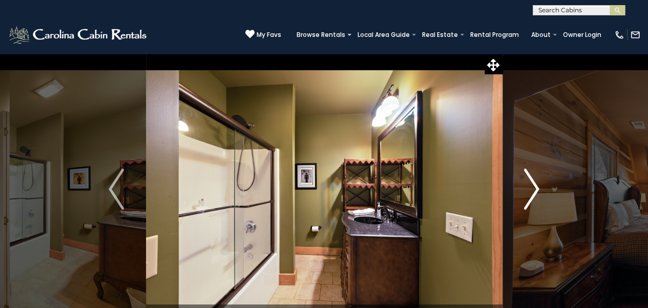
click at [527, 193] on img "Next" at bounding box center [531, 189] width 15 height 41
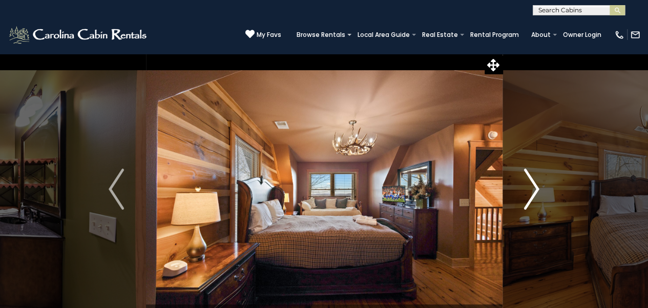
click at [527, 193] on img "Next" at bounding box center [531, 189] width 15 height 41
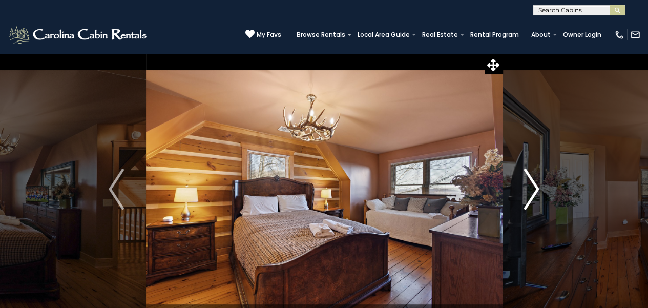
click at [527, 193] on img "Next" at bounding box center [531, 189] width 15 height 41
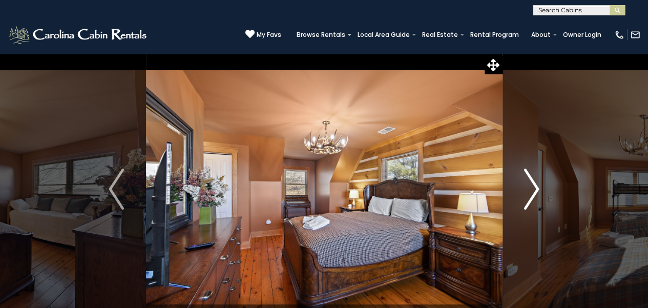
click at [527, 193] on img "Next" at bounding box center [531, 189] width 15 height 41
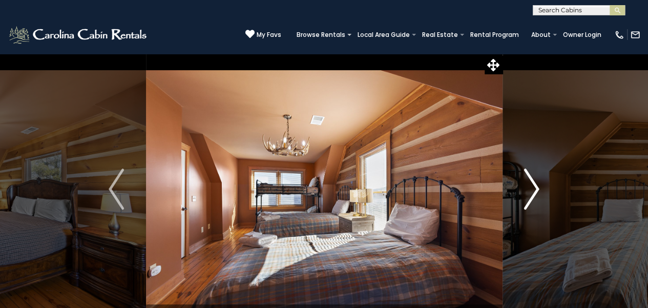
click at [527, 193] on img "Next" at bounding box center [531, 189] width 15 height 41
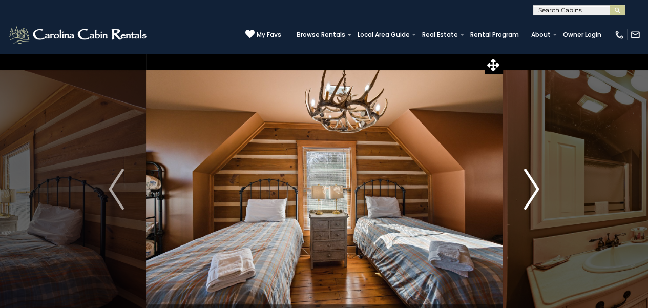
click at [527, 193] on img "Next" at bounding box center [531, 189] width 15 height 41
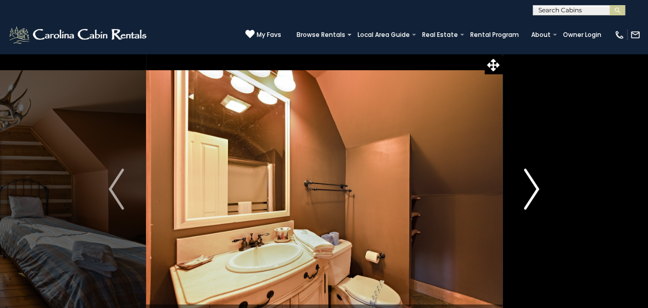
click at [527, 193] on img "Next" at bounding box center [531, 189] width 15 height 41
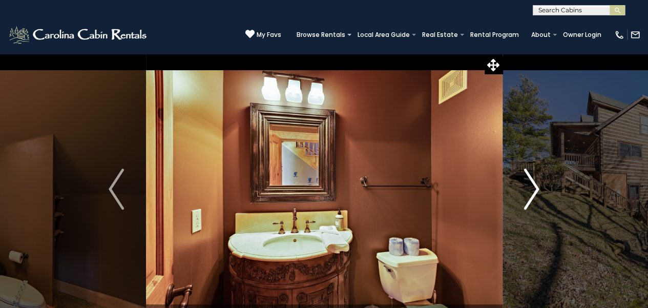
click at [527, 193] on img "Next" at bounding box center [531, 189] width 15 height 41
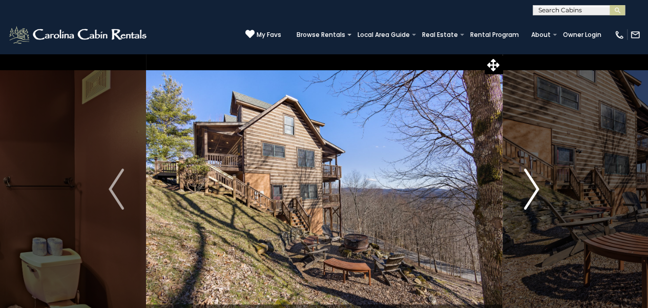
click at [527, 193] on img "Next" at bounding box center [531, 189] width 15 height 41
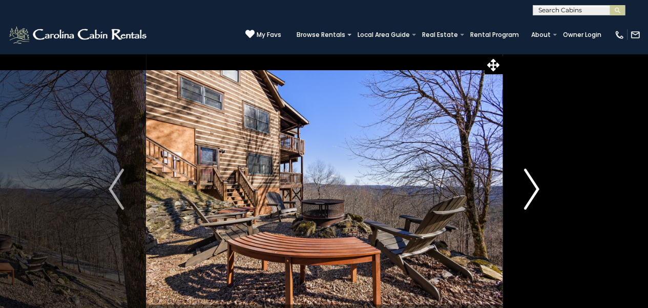
click at [527, 193] on img "Next" at bounding box center [531, 189] width 15 height 41
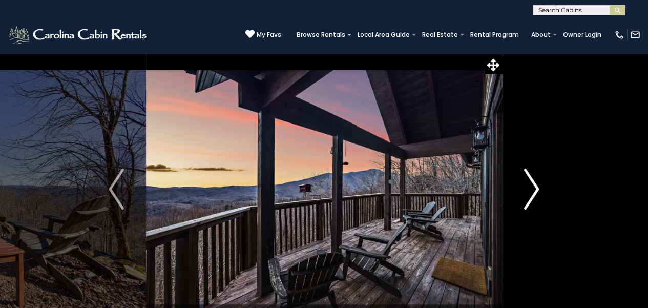
click at [527, 193] on img "Next" at bounding box center [531, 189] width 15 height 41
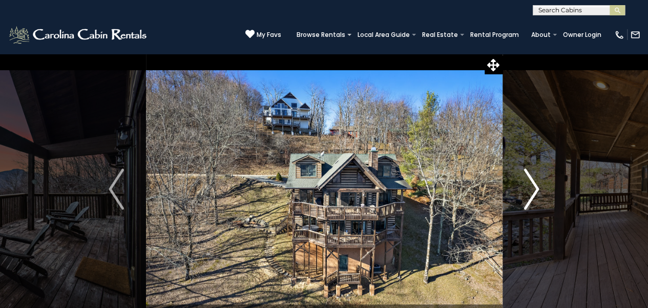
click at [527, 193] on img "Next" at bounding box center [531, 189] width 15 height 41
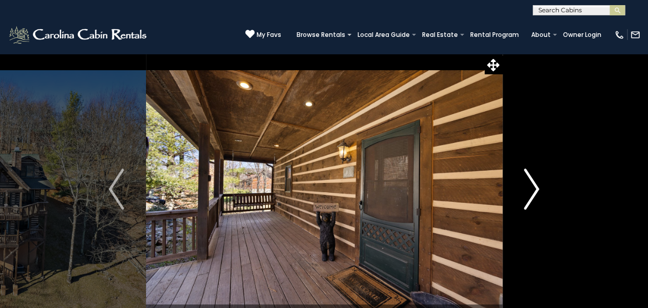
click at [527, 193] on img "Next" at bounding box center [531, 189] width 15 height 41
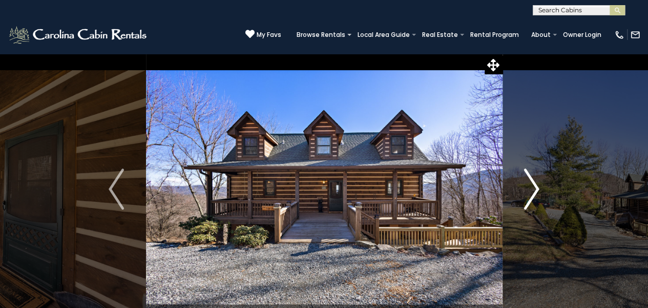
click at [527, 193] on img "Next" at bounding box center [531, 189] width 15 height 41
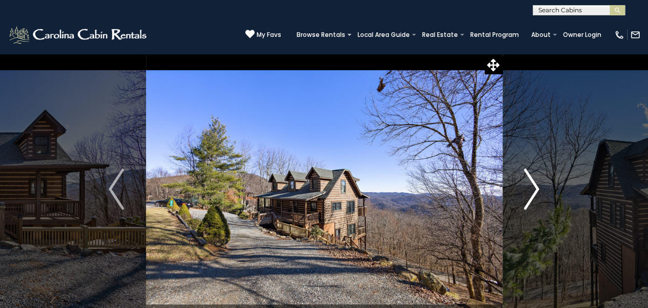
click at [527, 193] on img "Next" at bounding box center [531, 189] width 15 height 41
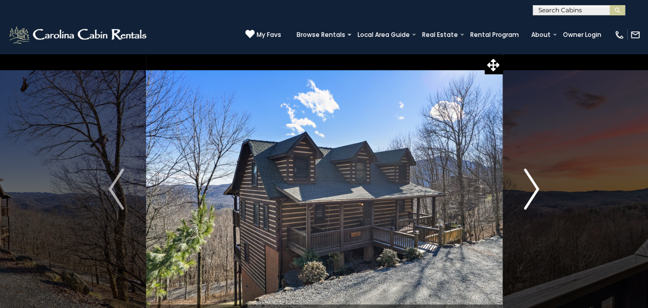
click at [527, 193] on img "Next" at bounding box center [531, 189] width 15 height 41
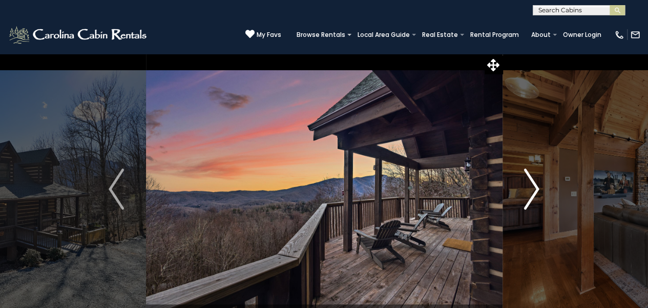
click at [527, 193] on img "Next" at bounding box center [531, 189] width 15 height 41
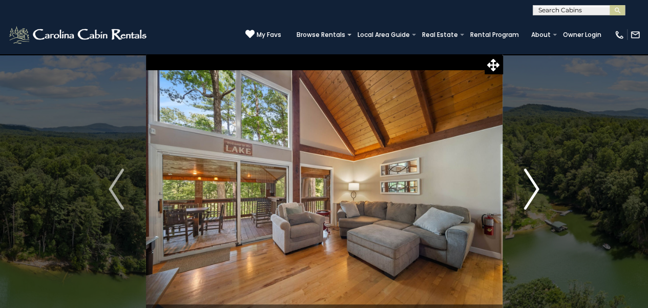
click at [537, 183] on img "Next" at bounding box center [531, 189] width 15 height 41
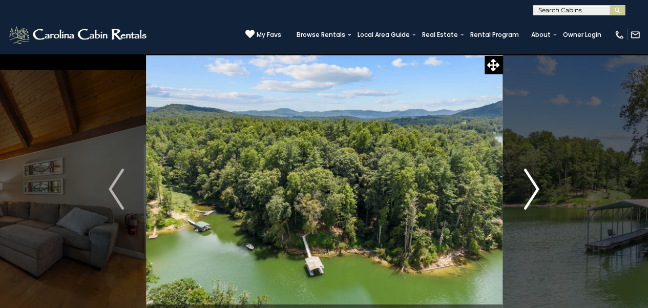
click at [535, 187] on img "Next" at bounding box center [531, 189] width 15 height 41
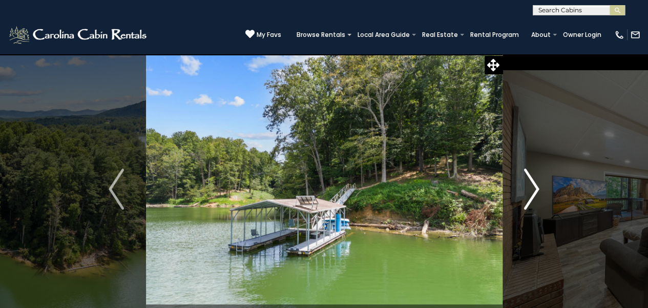
click at [535, 187] on img "Next" at bounding box center [531, 189] width 15 height 41
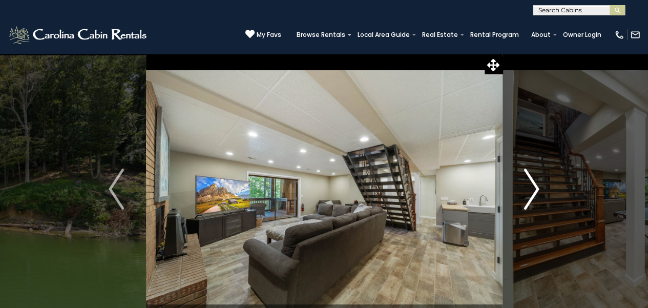
click at [535, 187] on img "Next" at bounding box center [531, 189] width 15 height 41
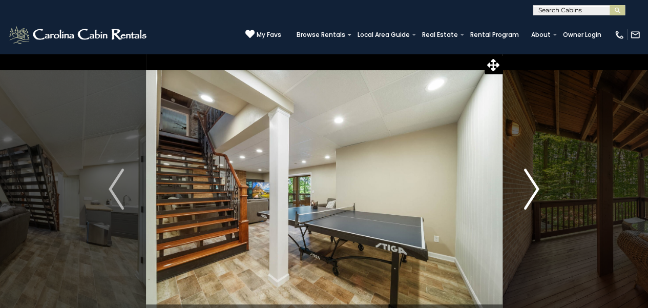
click at [535, 187] on img "Next" at bounding box center [531, 189] width 15 height 41
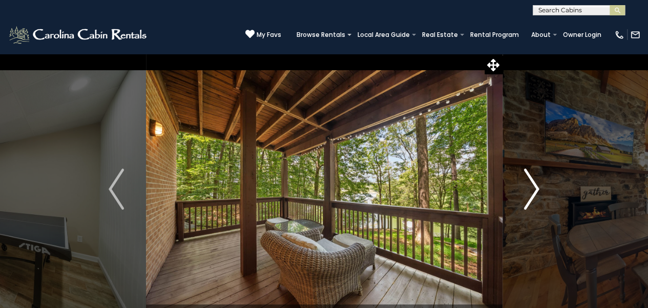
click at [535, 187] on img "Next" at bounding box center [531, 189] width 15 height 41
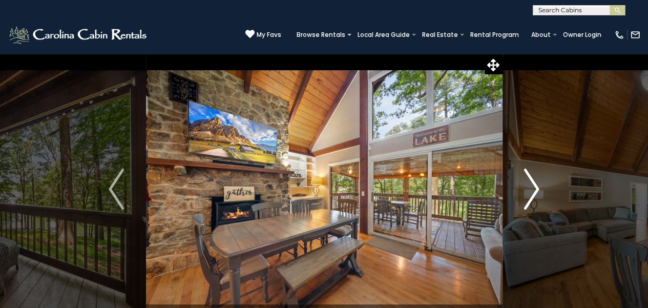
click at [535, 187] on img "Next" at bounding box center [531, 189] width 15 height 41
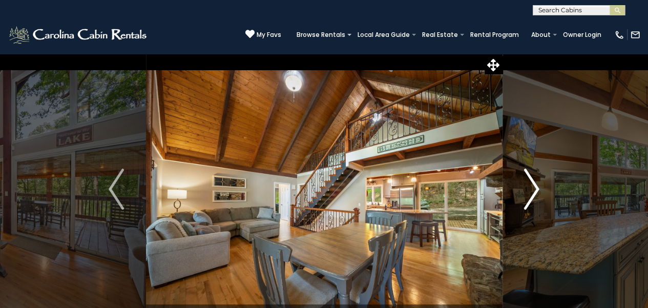
click at [535, 187] on img "Next" at bounding box center [531, 189] width 15 height 41
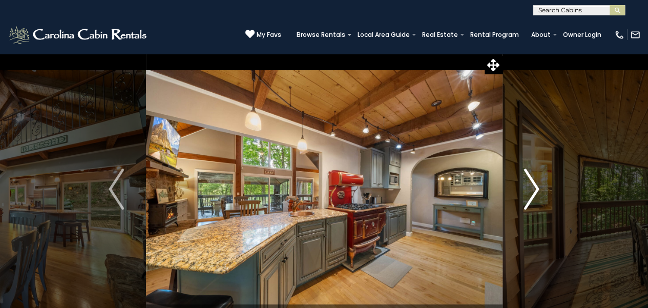
click at [535, 187] on img "Next" at bounding box center [531, 189] width 15 height 41
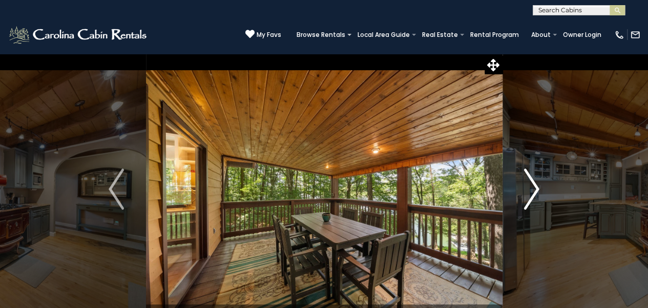
click at [535, 187] on img "Next" at bounding box center [531, 189] width 15 height 41
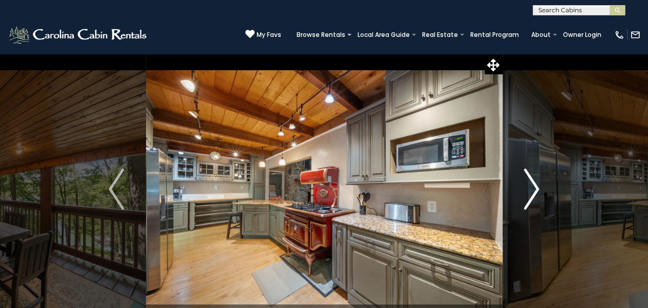
click at [535, 187] on img "Next" at bounding box center [531, 189] width 15 height 41
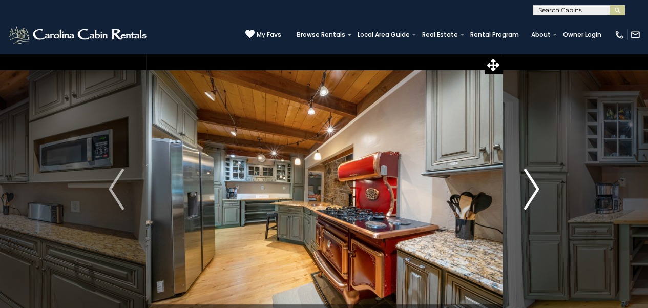
click at [535, 187] on img "Next" at bounding box center [531, 189] width 15 height 41
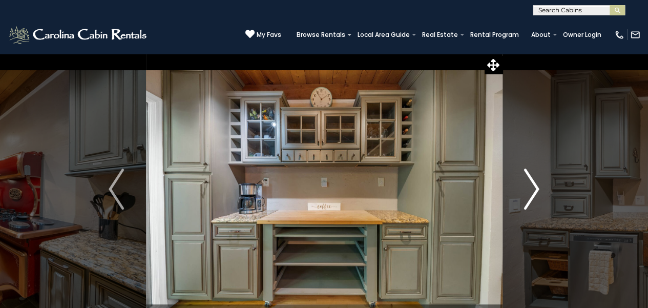
click at [535, 187] on img "Next" at bounding box center [531, 189] width 15 height 41
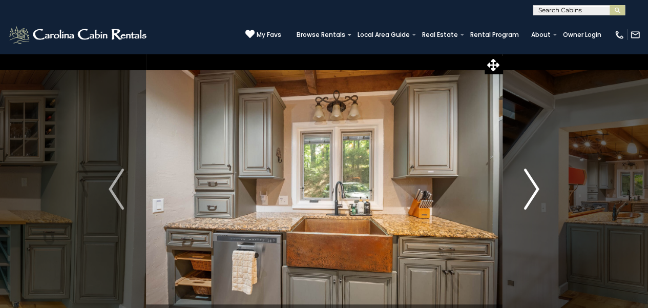
click at [535, 187] on img "Next" at bounding box center [531, 189] width 15 height 41
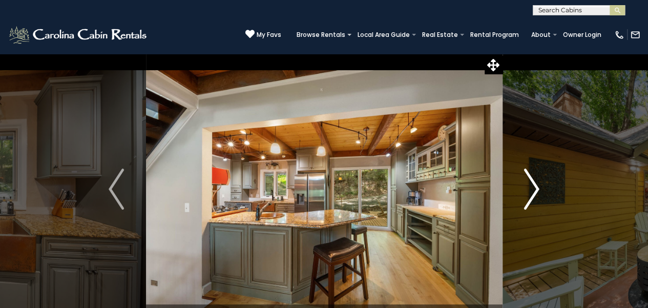
click at [535, 187] on img "Next" at bounding box center [531, 189] width 15 height 41
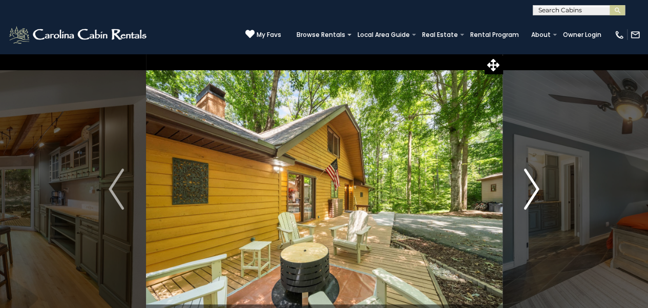
click at [535, 187] on img "Next" at bounding box center [531, 189] width 15 height 41
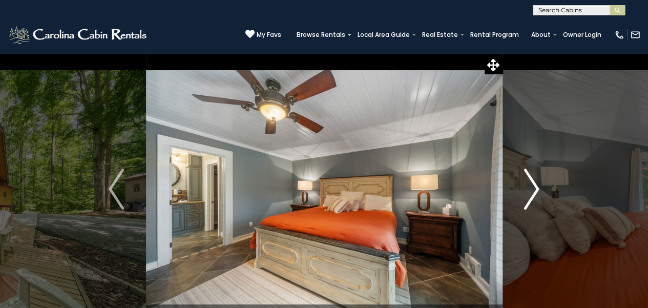
click at [535, 187] on img "Next" at bounding box center [531, 189] width 15 height 41
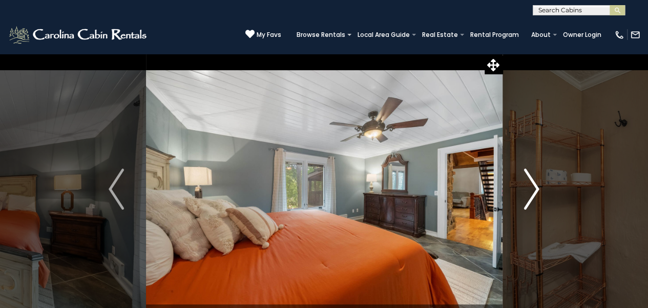
click at [535, 187] on img "Next" at bounding box center [531, 189] width 15 height 41
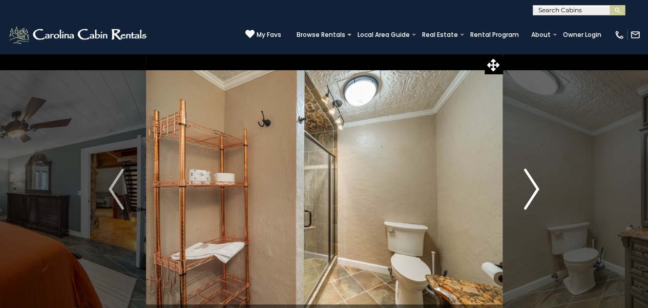
click at [535, 187] on img "Next" at bounding box center [531, 189] width 15 height 41
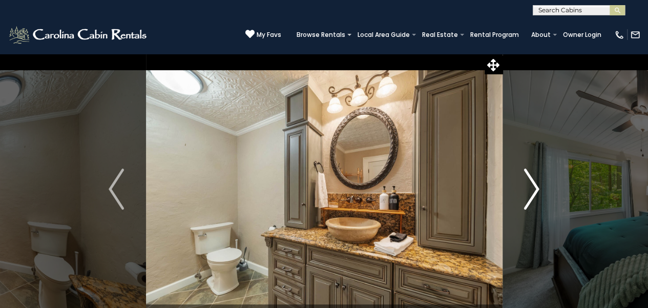
click at [535, 187] on img "Next" at bounding box center [531, 189] width 15 height 41
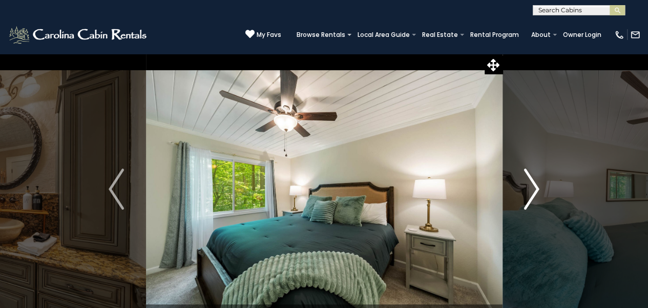
click at [535, 187] on img "Next" at bounding box center [531, 189] width 15 height 41
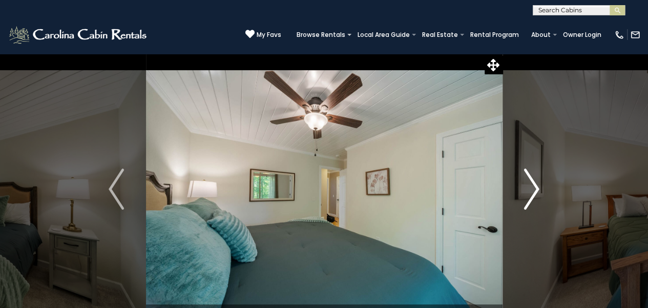
click at [535, 187] on img "Next" at bounding box center [531, 189] width 15 height 41
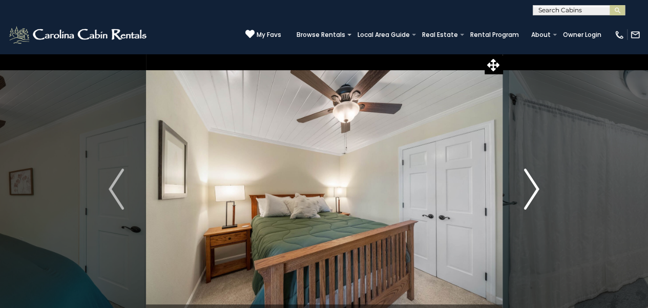
click at [535, 187] on img "Next" at bounding box center [531, 189] width 15 height 41
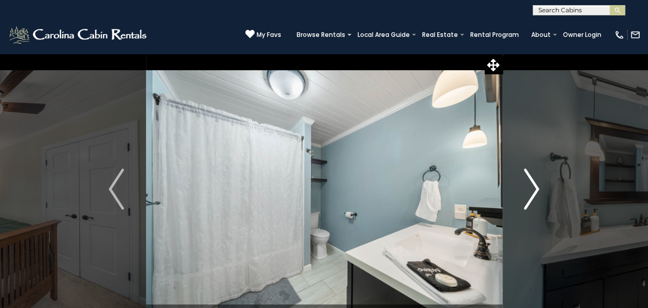
click at [535, 187] on img "Next" at bounding box center [531, 189] width 15 height 41
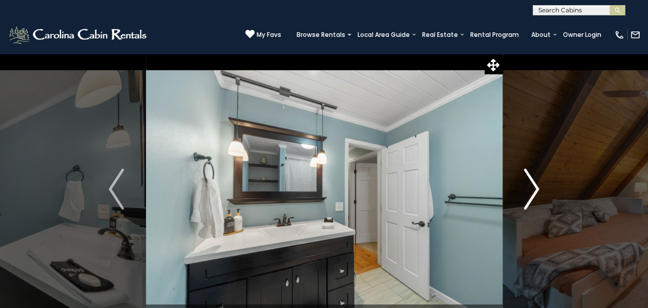
click at [535, 187] on img "Next" at bounding box center [531, 189] width 15 height 41
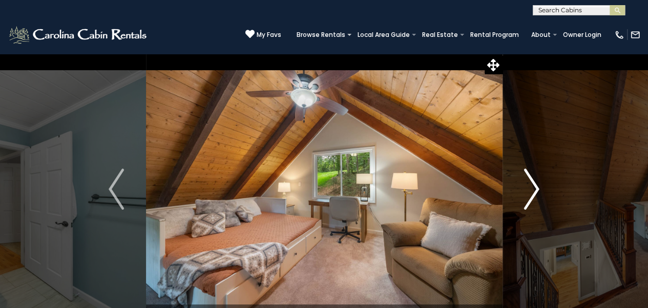
click at [535, 187] on img "Next" at bounding box center [531, 189] width 15 height 41
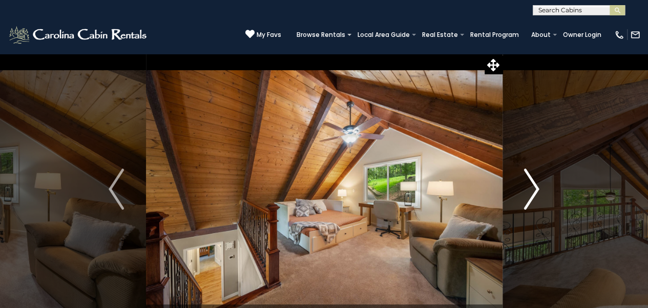
click at [535, 187] on img "Next" at bounding box center [531, 189] width 15 height 41
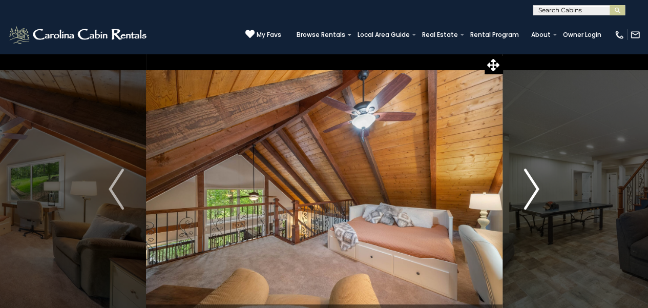
click at [535, 187] on img "Next" at bounding box center [531, 189] width 15 height 41
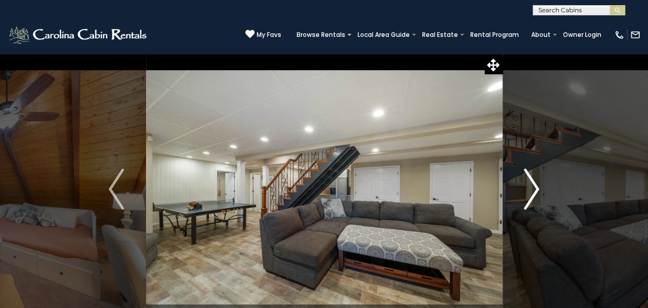
click at [535, 187] on img "Next" at bounding box center [531, 189] width 15 height 41
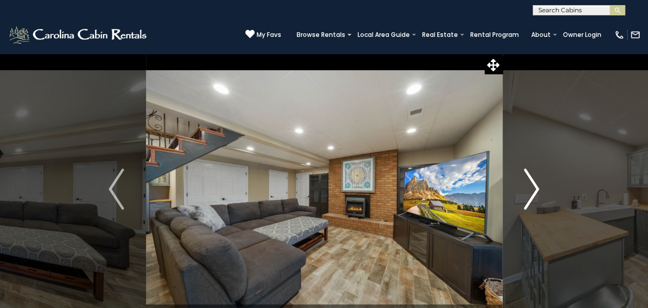
click at [535, 187] on img "Next" at bounding box center [531, 189] width 15 height 41
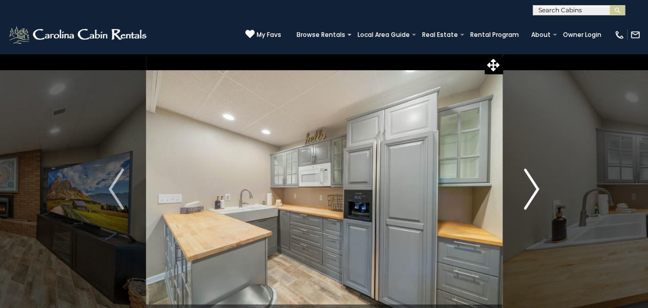
click at [535, 187] on img "Next" at bounding box center [531, 189] width 15 height 41
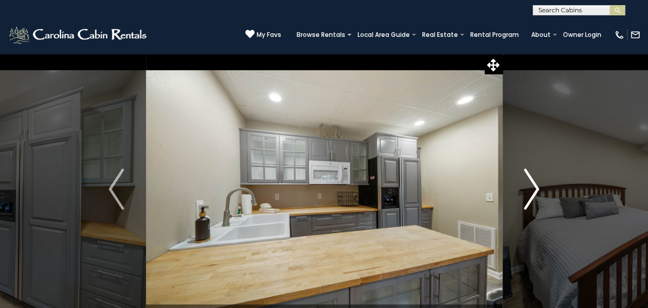
click at [535, 187] on img "Next" at bounding box center [531, 189] width 15 height 41
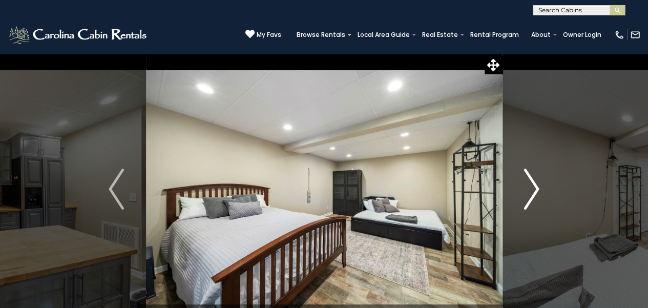
click at [535, 187] on img "Next" at bounding box center [531, 189] width 15 height 41
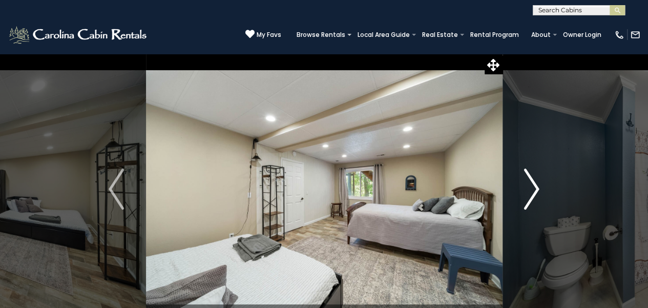
click at [535, 187] on img "Next" at bounding box center [531, 189] width 15 height 41
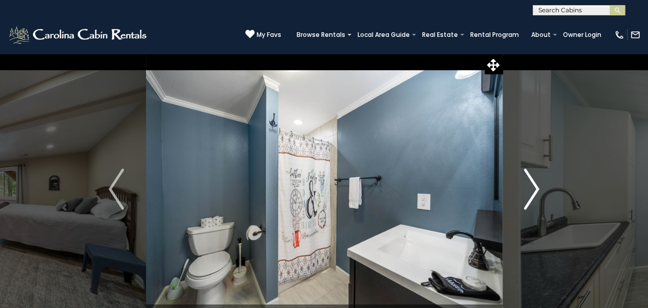
click at [535, 187] on img "Next" at bounding box center [531, 189] width 15 height 41
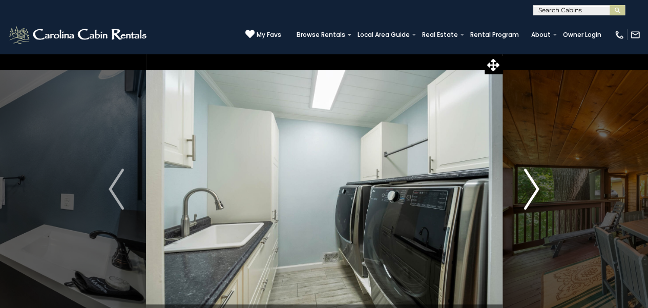
click at [535, 187] on img "Next" at bounding box center [531, 189] width 15 height 41
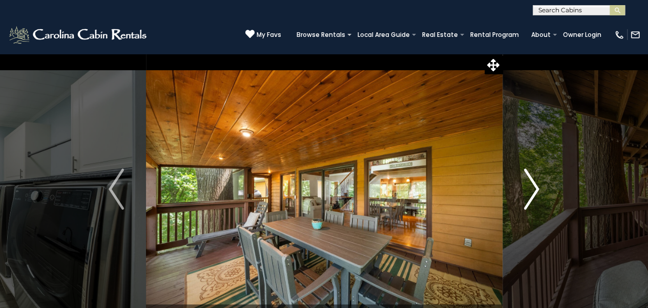
click at [535, 187] on img "Next" at bounding box center [531, 189] width 15 height 41
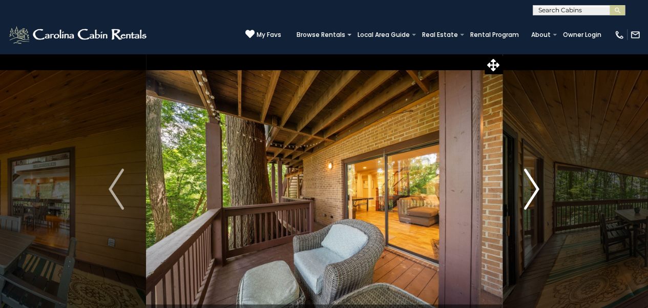
click at [535, 187] on img "Next" at bounding box center [531, 189] width 15 height 41
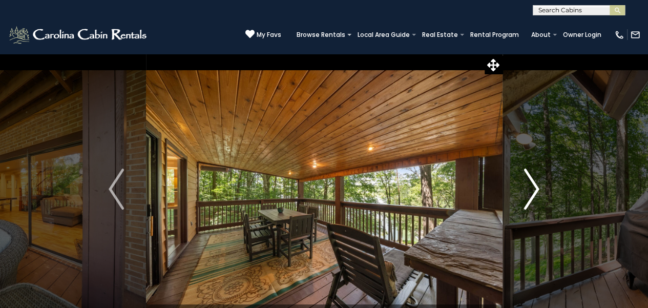
click at [535, 187] on img "Next" at bounding box center [531, 189] width 15 height 41
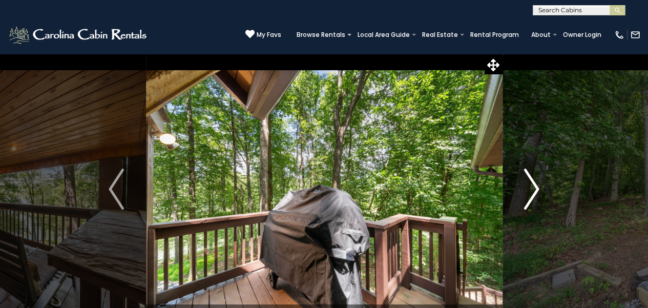
click at [535, 187] on img "Next" at bounding box center [531, 189] width 15 height 41
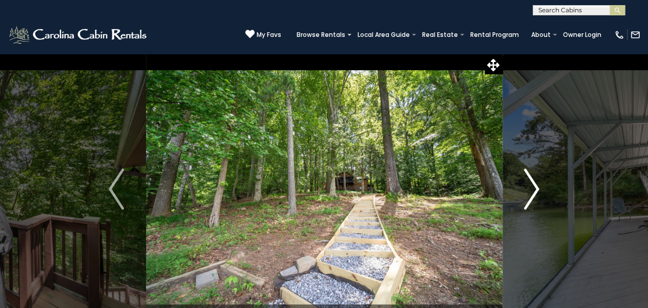
click at [535, 187] on img "Next" at bounding box center [531, 189] width 15 height 41
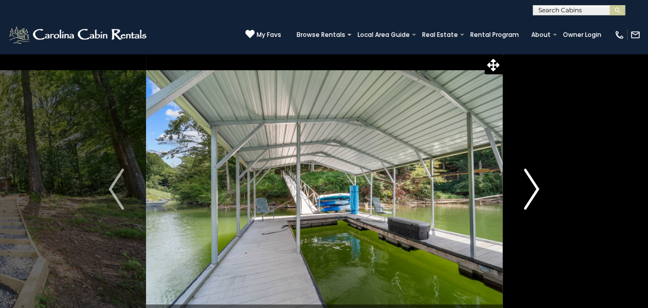
click at [535, 187] on img "Next" at bounding box center [531, 189] width 15 height 41
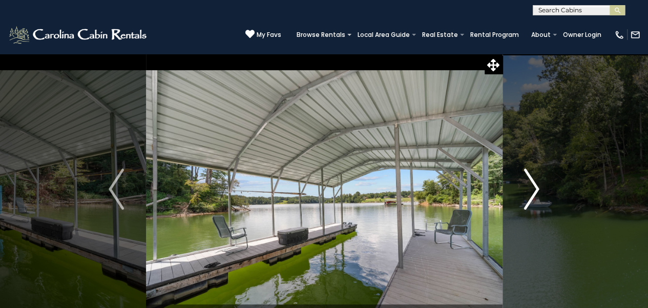
click at [535, 187] on img "Next" at bounding box center [531, 189] width 15 height 41
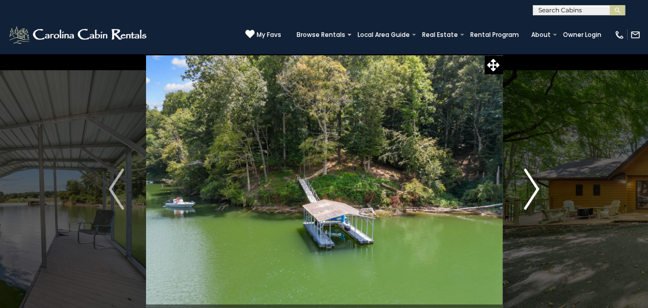
click at [535, 187] on img "Next" at bounding box center [531, 189] width 15 height 41
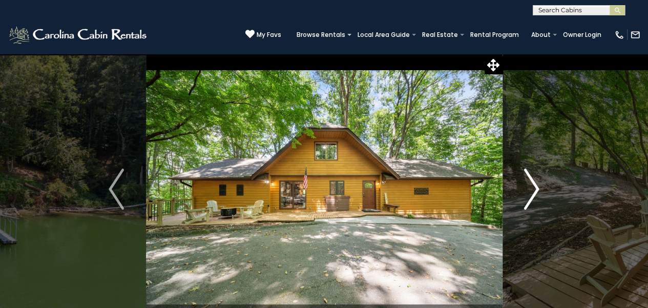
click at [535, 187] on img "Next" at bounding box center [531, 189] width 15 height 41
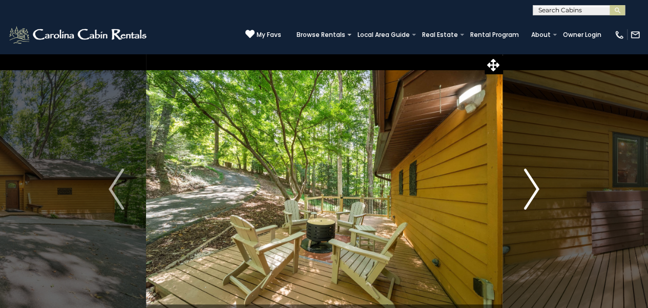
click at [535, 187] on img "Next" at bounding box center [531, 189] width 15 height 41
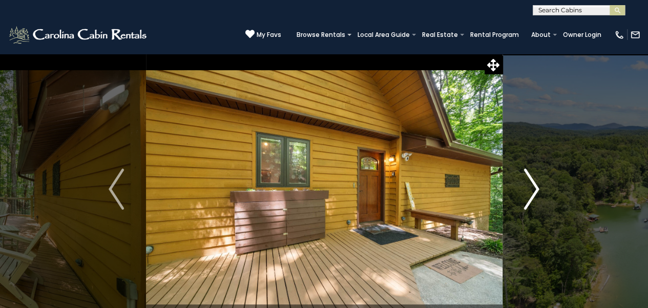
click at [535, 187] on img "Next" at bounding box center [531, 189] width 15 height 41
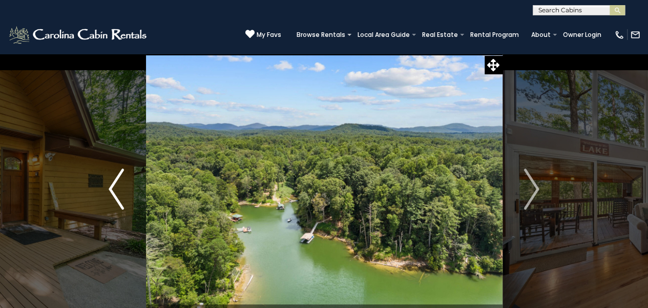
click at [118, 189] on img "Previous" at bounding box center [116, 189] width 15 height 41
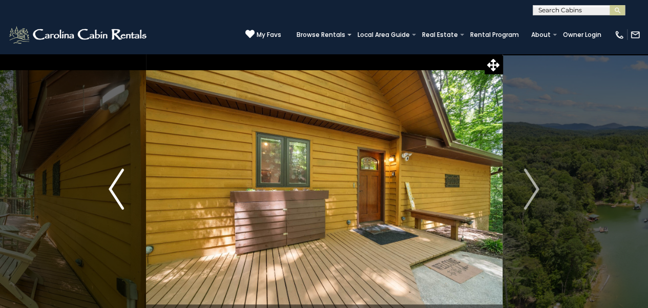
click at [118, 189] on img "Previous" at bounding box center [116, 189] width 15 height 41
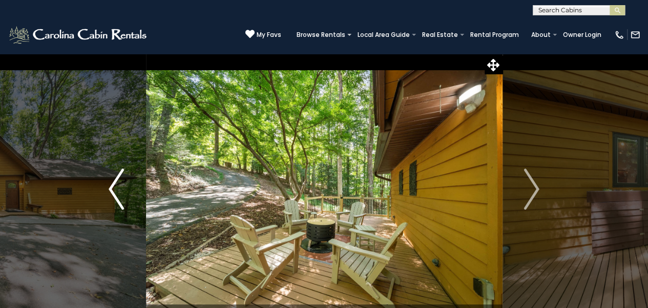
click at [118, 189] on img "Previous" at bounding box center [116, 189] width 15 height 41
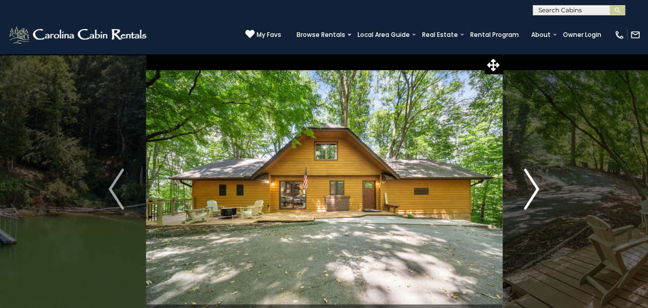
click at [532, 190] on img "Next" at bounding box center [531, 189] width 15 height 41
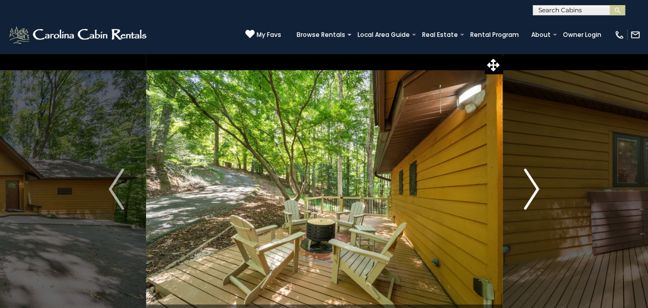
click at [532, 190] on img "Next" at bounding box center [531, 189] width 15 height 41
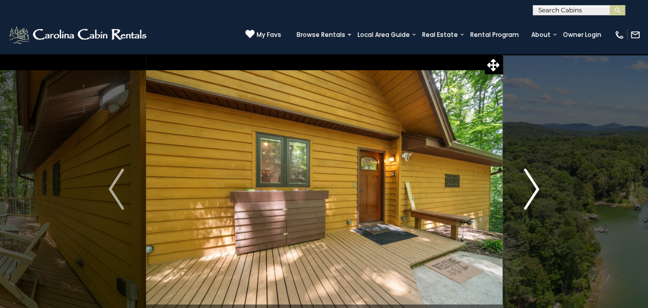
click at [532, 190] on img "Next" at bounding box center [531, 189] width 15 height 41
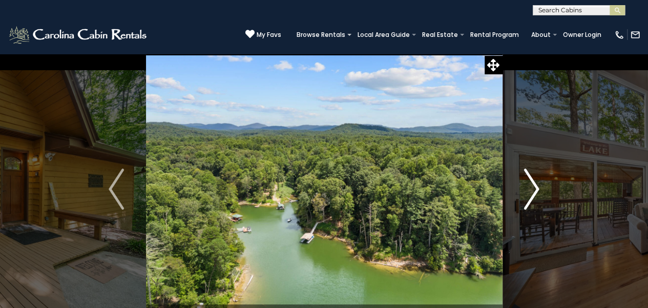
click at [532, 190] on img "Next" at bounding box center [531, 189] width 15 height 41
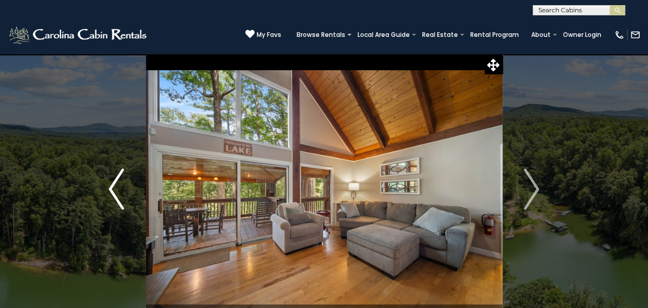
click at [120, 197] on img "Previous" at bounding box center [116, 189] width 15 height 41
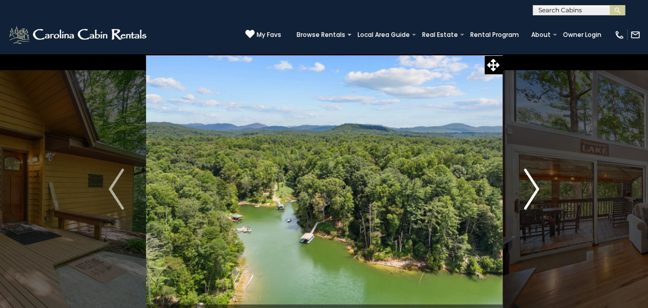
click at [526, 187] on img "Next" at bounding box center [531, 189] width 15 height 41
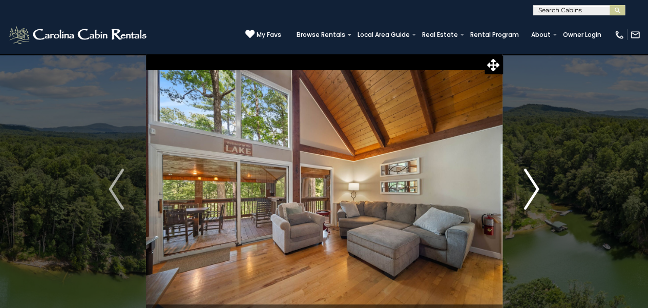
click at [527, 187] on img "Next" at bounding box center [531, 189] width 15 height 41
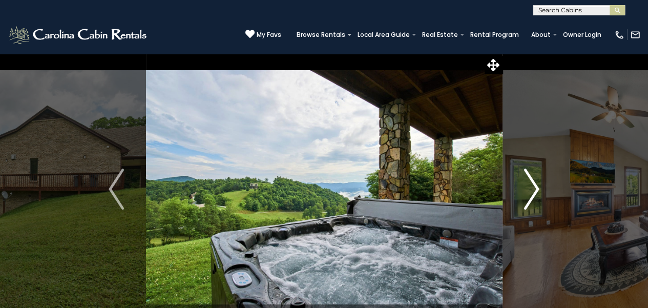
click at [532, 191] on img "Next" at bounding box center [531, 189] width 15 height 41
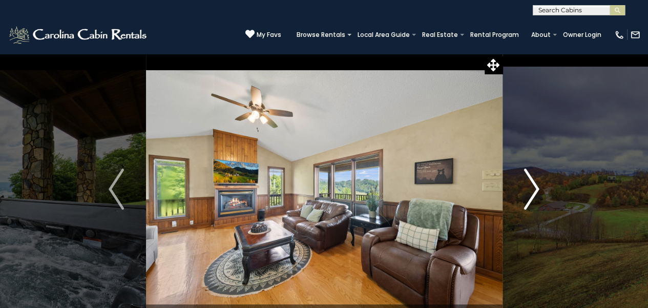
click at [532, 191] on img "Next" at bounding box center [531, 189] width 15 height 41
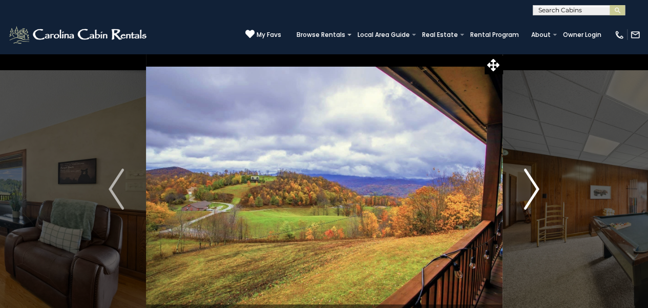
click at [532, 191] on img "Next" at bounding box center [531, 189] width 15 height 41
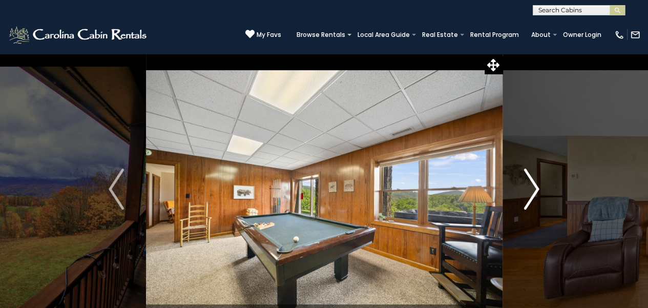
click at [532, 191] on img "Next" at bounding box center [531, 189] width 15 height 41
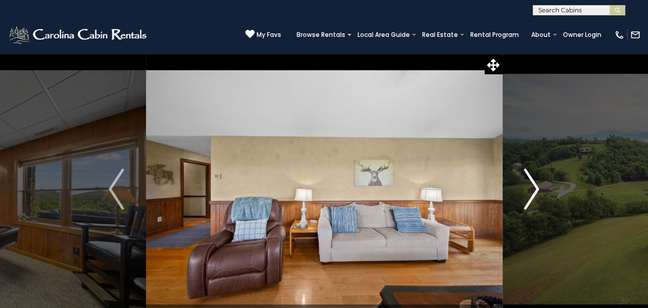
click at [532, 191] on img "Next" at bounding box center [531, 189] width 15 height 41
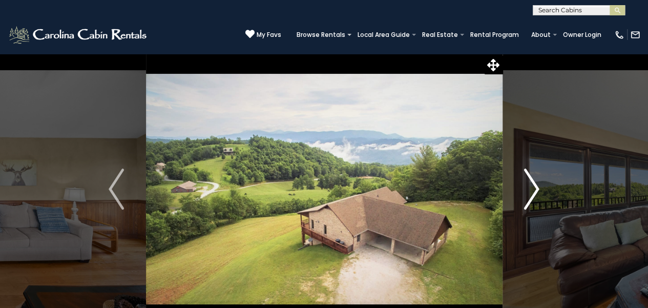
click at [532, 191] on img "Next" at bounding box center [531, 189] width 15 height 41
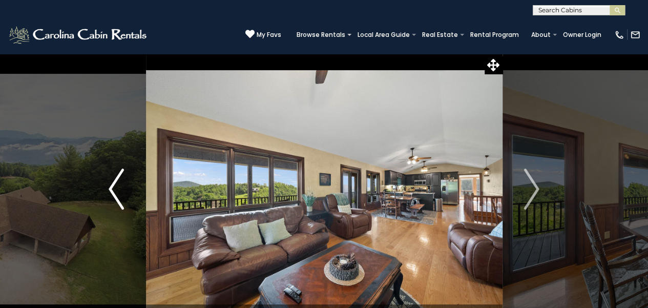
click at [111, 191] on img "Previous" at bounding box center [116, 189] width 15 height 41
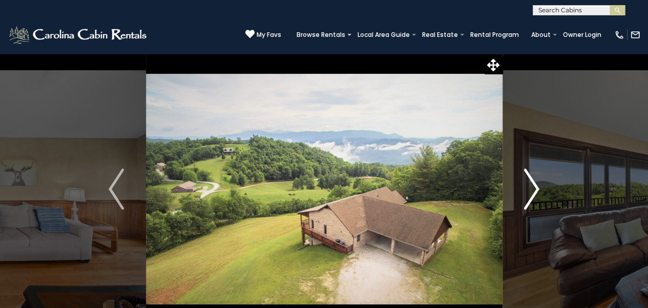
click at [536, 194] on img "Next" at bounding box center [531, 189] width 15 height 41
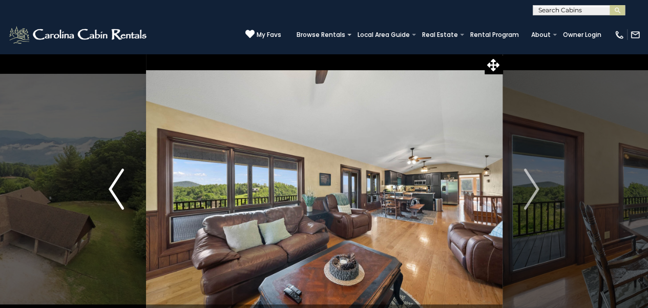
click at [126, 198] on button "Previous" at bounding box center [116, 189] width 59 height 272
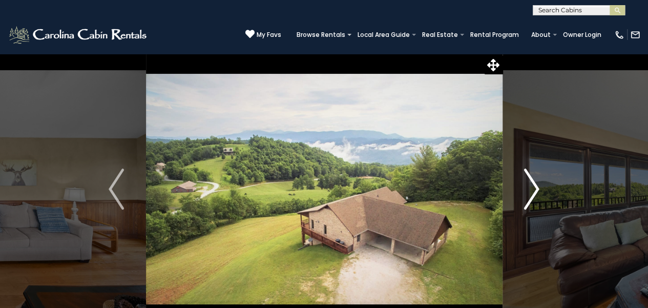
click at [531, 189] on img "Next" at bounding box center [531, 189] width 15 height 41
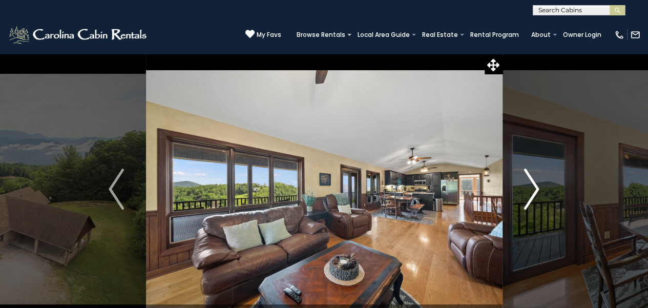
click at [531, 189] on img "Next" at bounding box center [531, 189] width 15 height 41
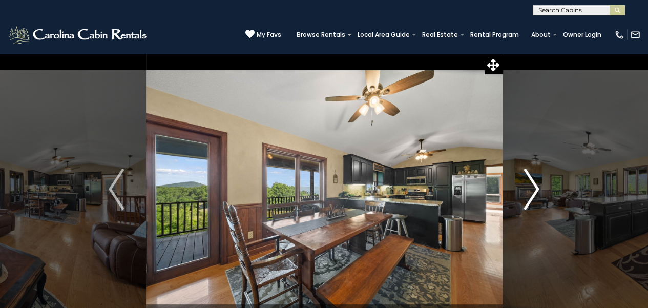
click at [531, 189] on img "Next" at bounding box center [531, 189] width 15 height 41
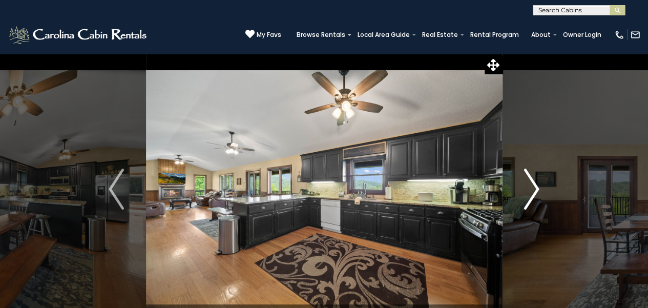
click at [531, 190] on img "Next" at bounding box center [531, 189] width 15 height 41
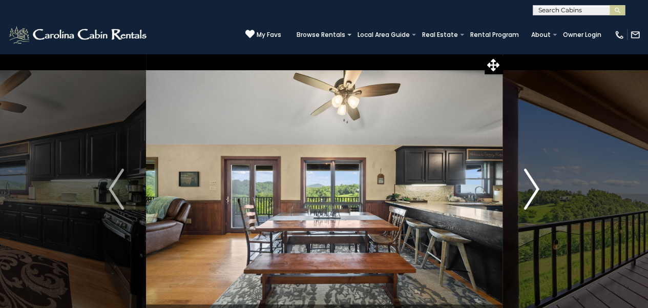
click at [531, 190] on img "Next" at bounding box center [531, 189] width 15 height 41
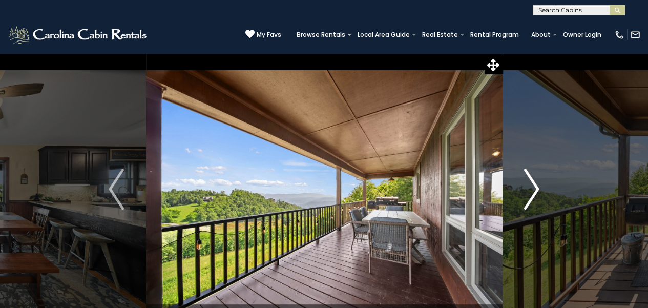
click at [531, 190] on img "Next" at bounding box center [531, 189] width 15 height 41
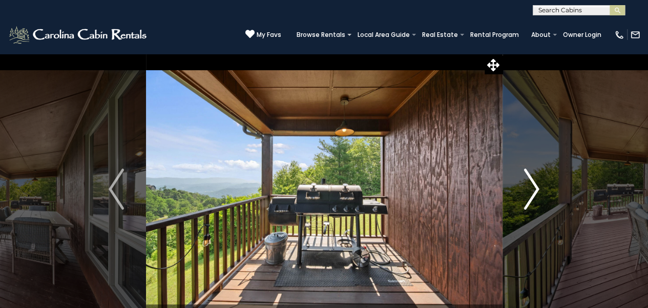
click at [531, 190] on img "Next" at bounding box center [531, 189] width 15 height 41
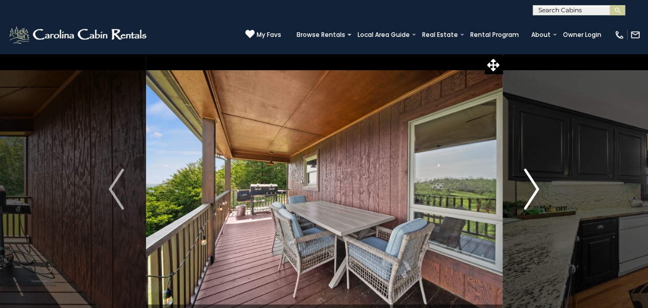
click at [531, 190] on img "Next" at bounding box center [531, 189] width 15 height 41
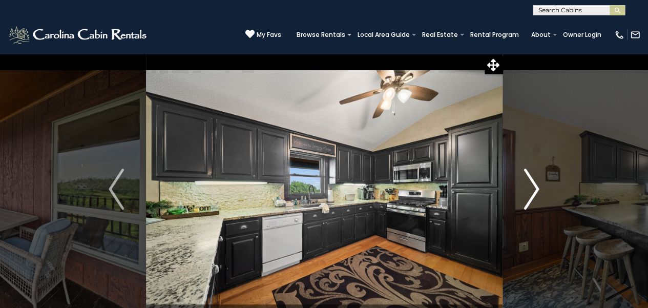
click at [531, 190] on img "Next" at bounding box center [531, 189] width 15 height 41
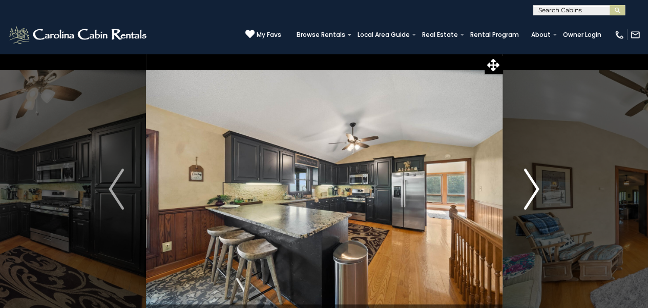
click at [531, 190] on img "Next" at bounding box center [531, 189] width 15 height 41
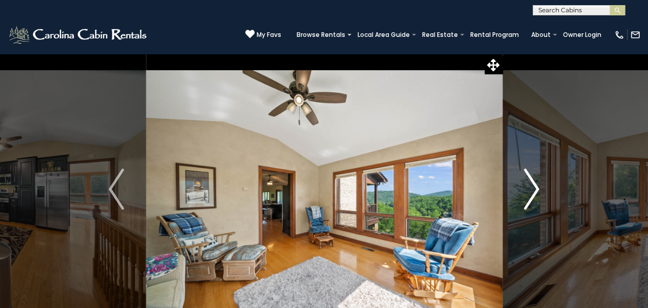
click at [531, 190] on img "Next" at bounding box center [531, 189] width 15 height 41
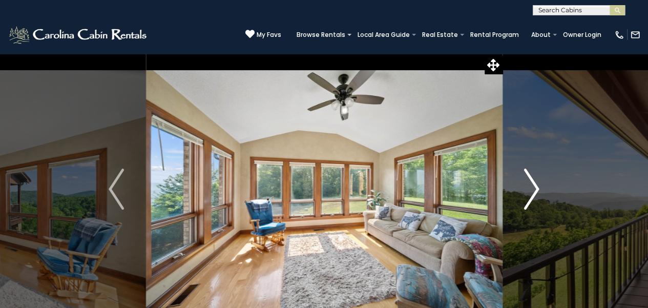
click at [531, 190] on img "Next" at bounding box center [531, 189] width 15 height 41
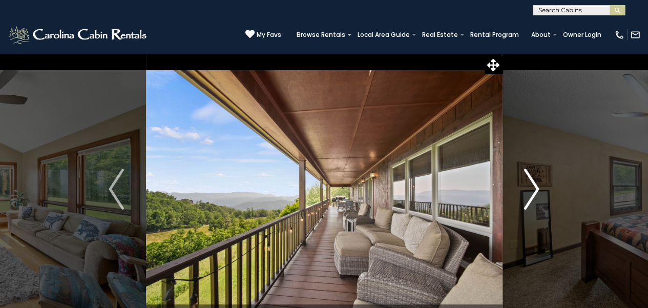
click at [531, 190] on img "Next" at bounding box center [531, 189] width 15 height 41
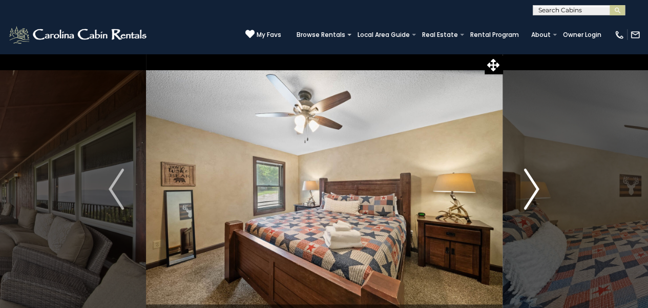
click at [531, 190] on img "Next" at bounding box center [531, 189] width 15 height 41
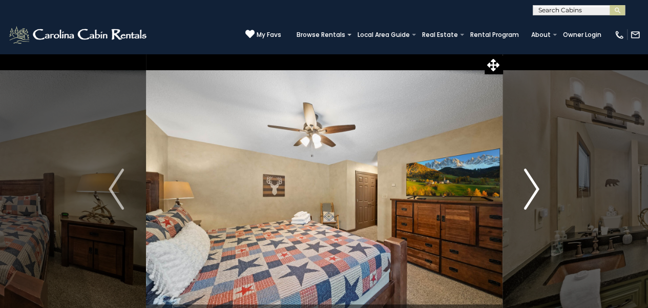
click at [531, 190] on img "Next" at bounding box center [531, 189] width 15 height 41
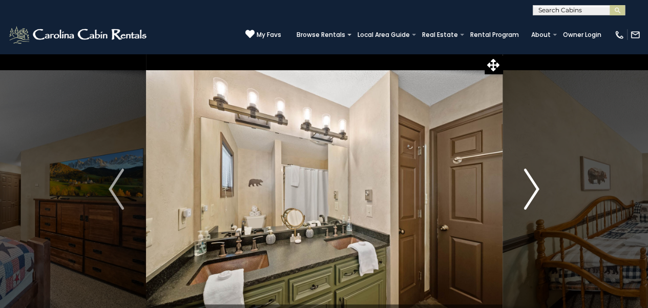
click at [531, 190] on img "Next" at bounding box center [531, 189] width 15 height 41
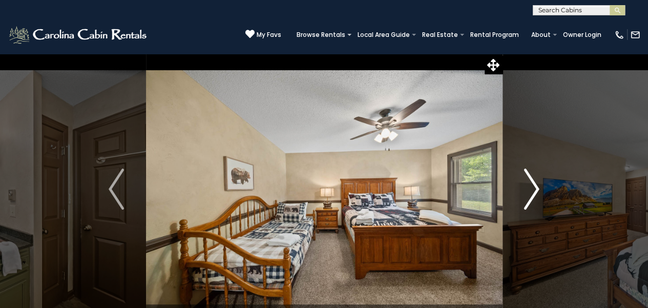
click at [531, 190] on img "Next" at bounding box center [531, 189] width 15 height 41
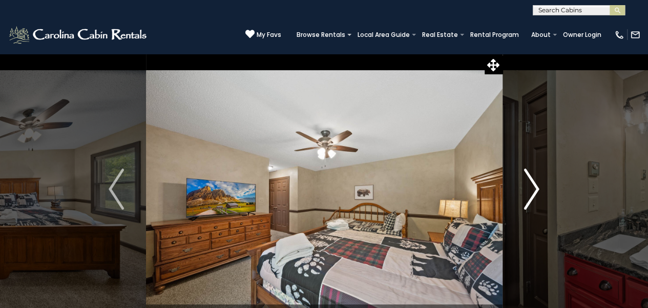
click at [531, 190] on img "Next" at bounding box center [531, 189] width 15 height 41
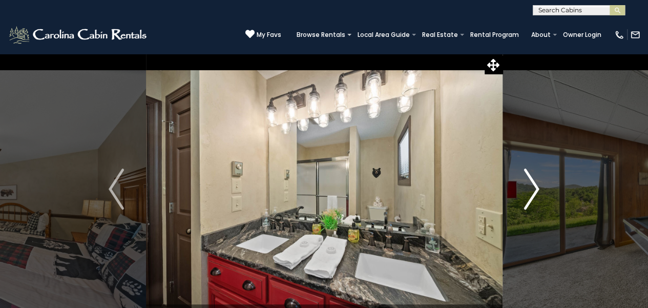
click at [531, 190] on img "Next" at bounding box center [531, 189] width 15 height 41
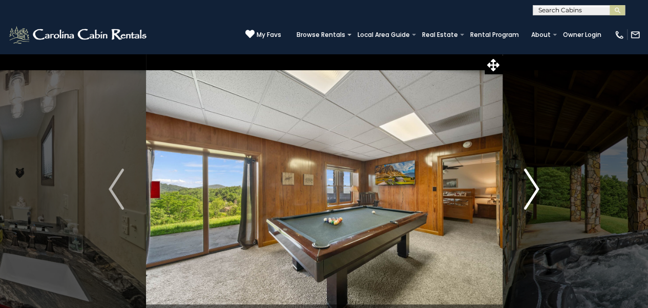
click at [531, 190] on img "Next" at bounding box center [531, 189] width 15 height 41
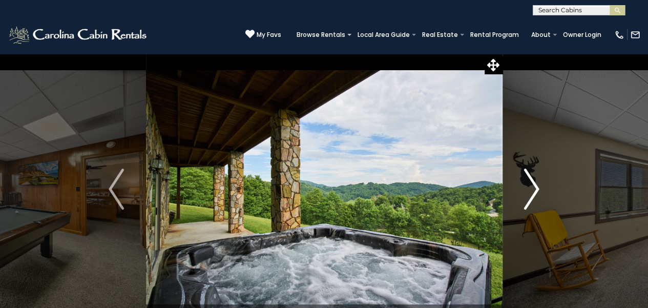
click at [531, 190] on img "Next" at bounding box center [531, 189] width 15 height 41
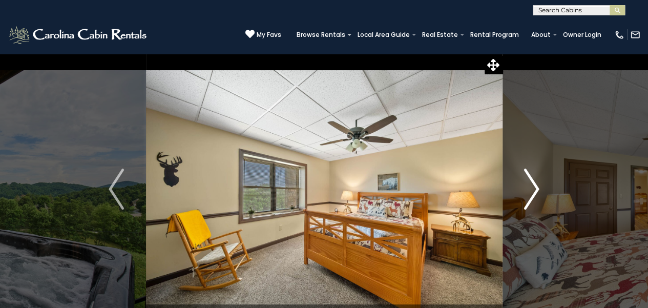
click at [531, 190] on img "Next" at bounding box center [531, 189] width 15 height 41
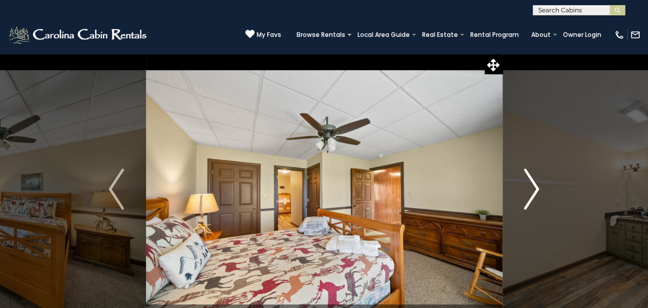
click at [531, 190] on img "Next" at bounding box center [531, 189] width 15 height 41
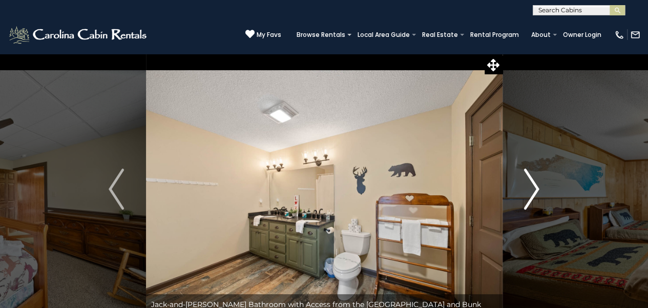
click at [531, 190] on img "Next" at bounding box center [531, 189] width 15 height 41
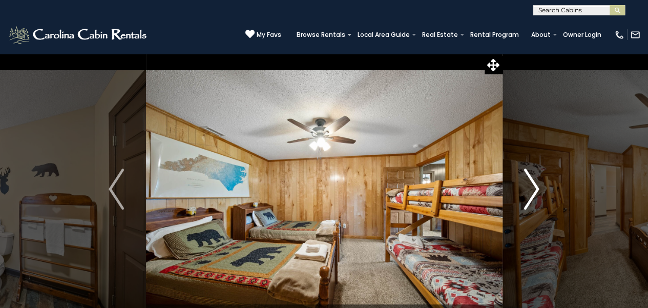
click at [531, 190] on img "Next" at bounding box center [531, 189] width 15 height 41
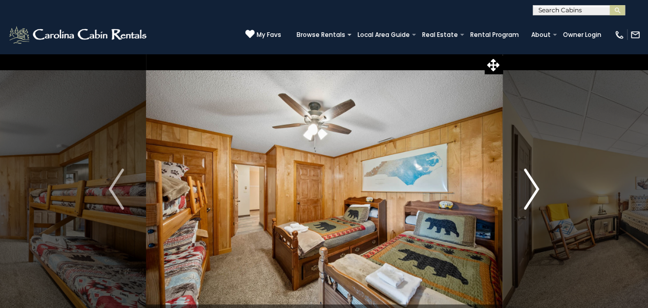
click at [531, 190] on img "Next" at bounding box center [531, 189] width 15 height 41
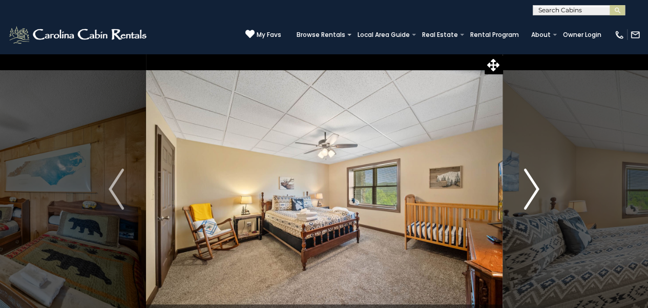
click at [531, 190] on img "Next" at bounding box center [531, 189] width 15 height 41
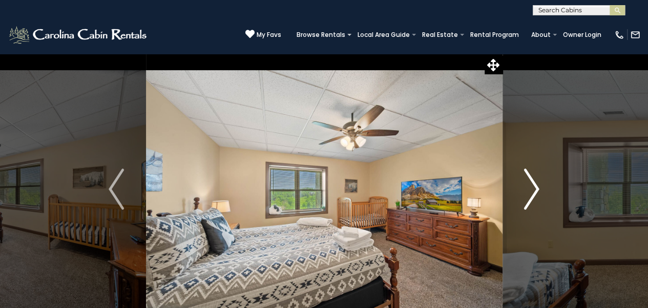
click at [531, 190] on img "Next" at bounding box center [531, 189] width 15 height 41
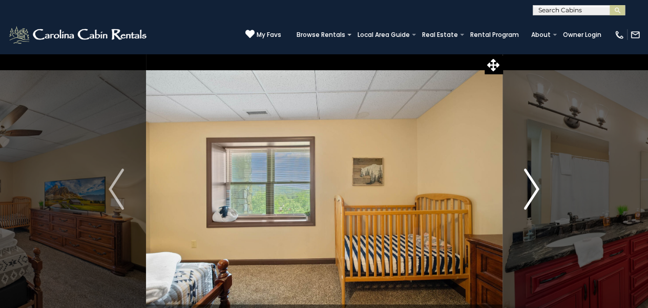
click at [531, 190] on img "Next" at bounding box center [531, 189] width 15 height 41
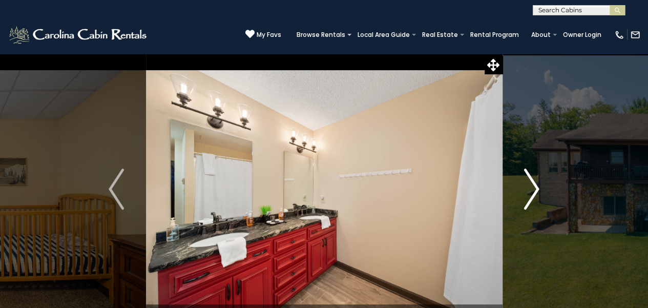
click at [531, 190] on img "Next" at bounding box center [531, 189] width 15 height 41
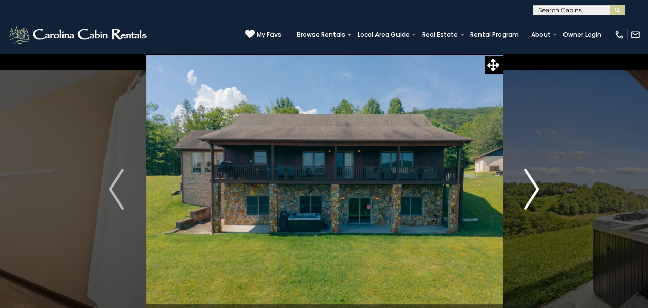
click at [531, 190] on img "Next" at bounding box center [531, 189] width 15 height 41
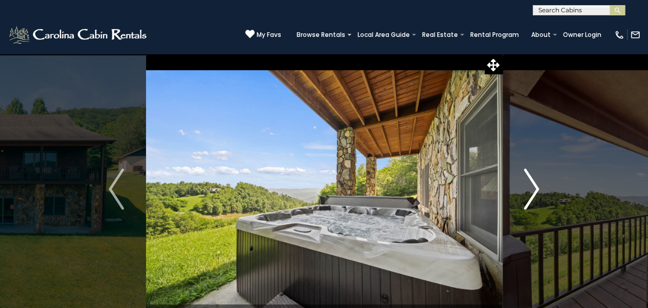
click at [531, 190] on img "Next" at bounding box center [531, 189] width 15 height 41
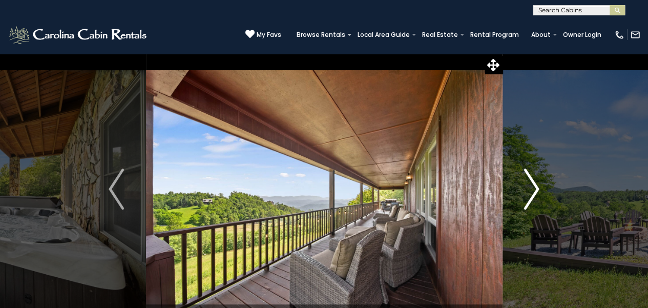
click at [531, 190] on img "Next" at bounding box center [531, 189] width 15 height 41
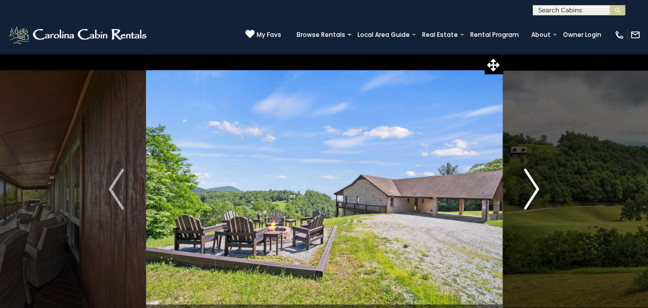
click at [531, 190] on img "Next" at bounding box center [531, 189] width 15 height 41
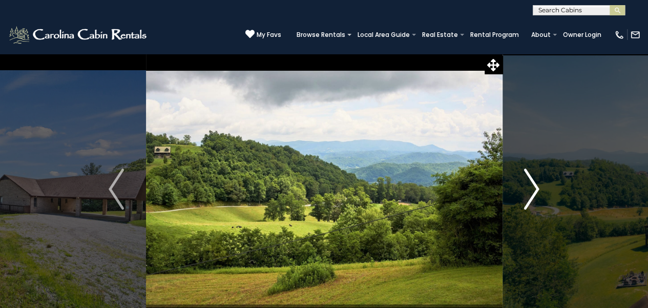
click at [531, 190] on img "Next" at bounding box center [531, 189] width 15 height 41
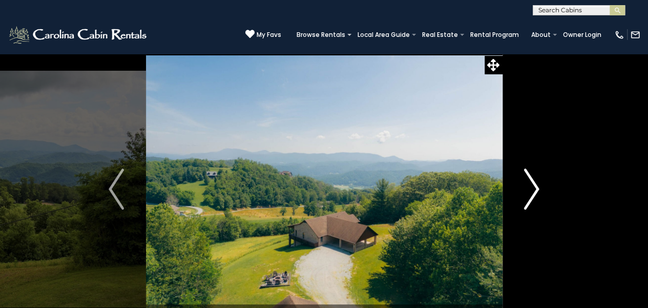
click at [531, 190] on img "Next" at bounding box center [531, 189] width 15 height 41
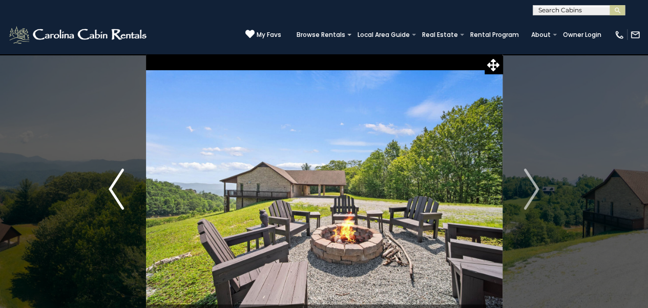
click at [111, 189] on img "Previous" at bounding box center [116, 189] width 15 height 41
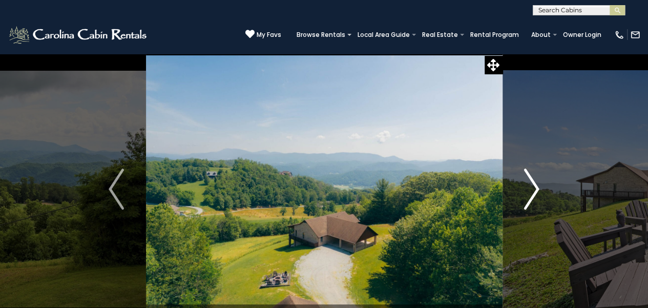
click at [528, 188] on img "Next" at bounding box center [531, 189] width 15 height 41
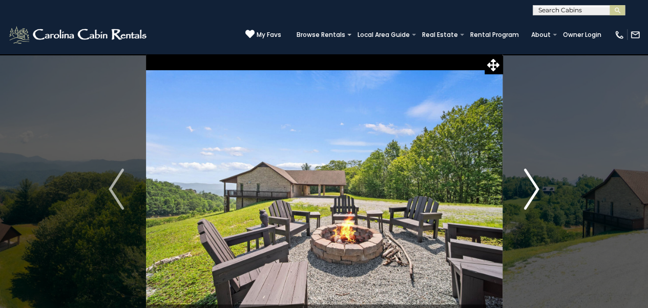
click at [528, 188] on img "Next" at bounding box center [531, 189] width 15 height 41
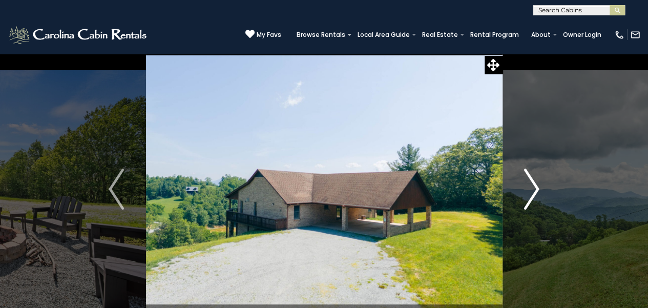
click at [528, 188] on img "Next" at bounding box center [531, 189] width 15 height 41
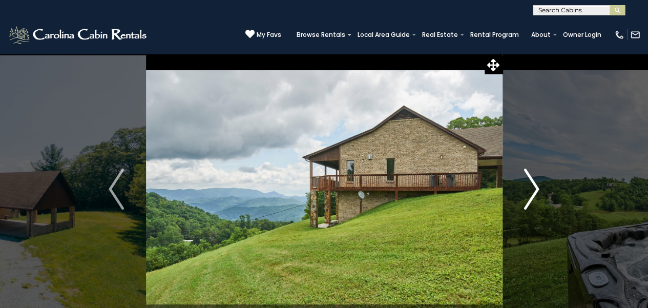
click at [528, 188] on img "Next" at bounding box center [531, 189] width 15 height 41
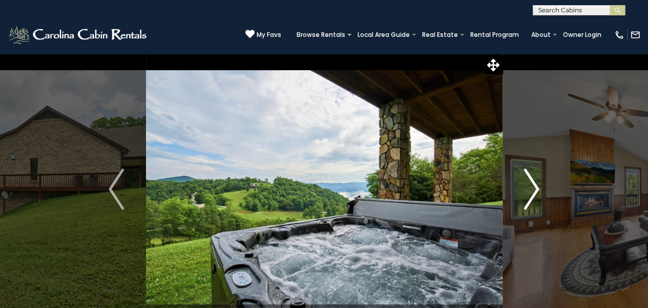
click at [528, 188] on img "Next" at bounding box center [531, 189] width 15 height 41
